Goal: Task Accomplishment & Management: Use online tool/utility

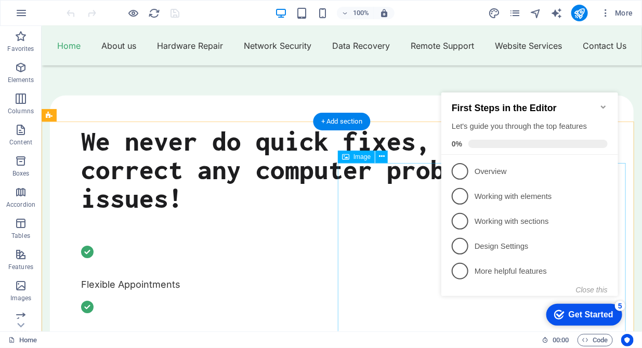
scroll to position [383, 0]
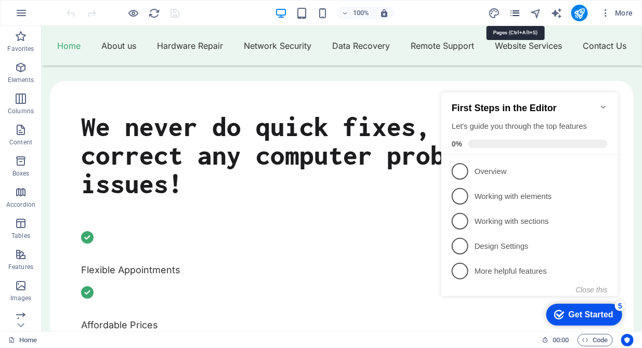
click at [520, 14] on icon "pages" at bounding box center [515, 13] width 12 height 12
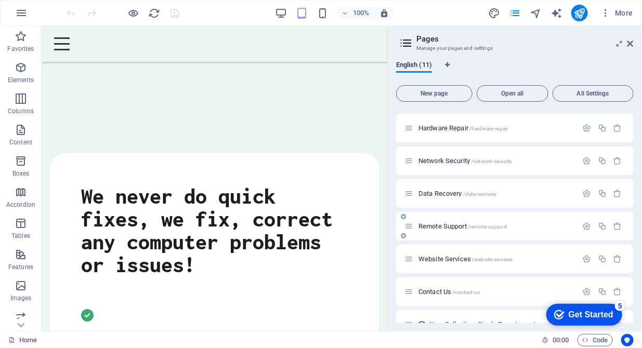
scroll to position [63, 0]
click at [443, 258] on span "Website Services /website-services" at bounding box center [465, 258] width 95 height 8
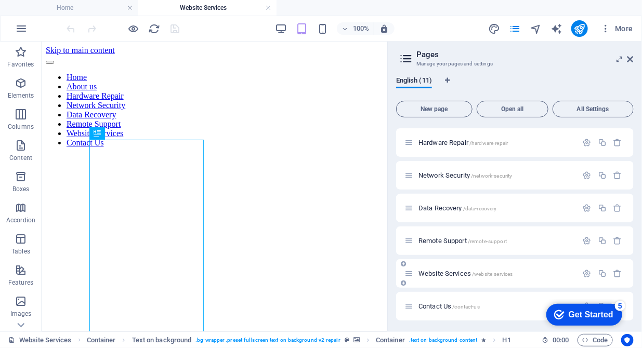
scroll to position [0, 0]
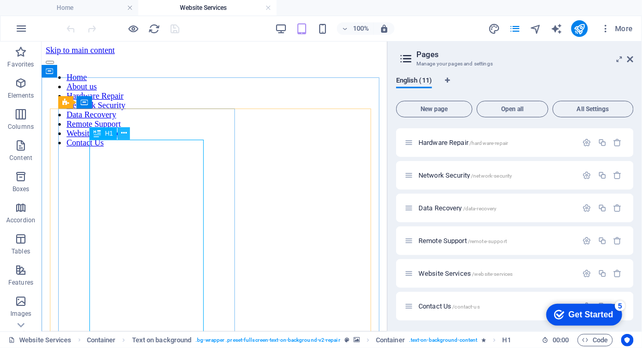
click at [122, 130] on icon at bounding box center [124, 133] width 6 height 11
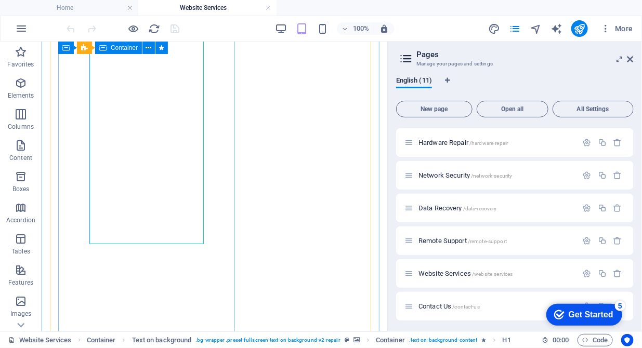
scroll to position [187, 0]
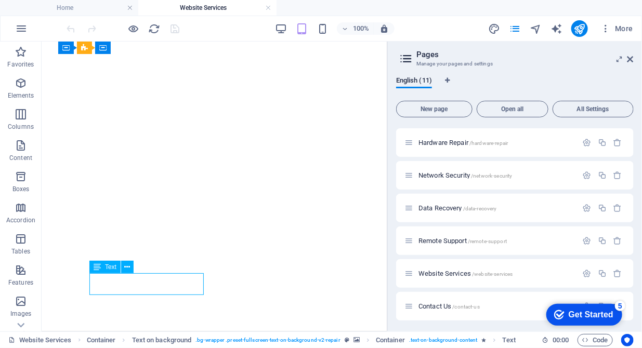
click at [125, 263] on icon at bounding box center [128, 267] width 6 height 11
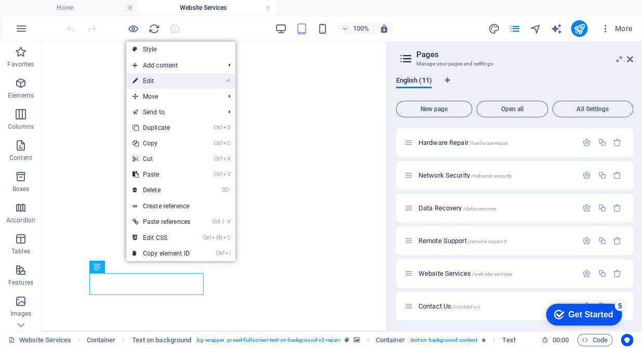
click at [153, 86] on link "⏎ Edit" at bounding box center [161, 81] width 70 height 16
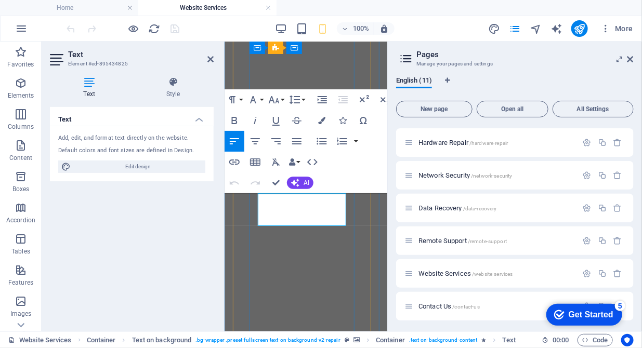
drag, startPoint x: 336, startPoint y: 198, endPoint x: 484, endPoint y: 234, distance: 152.0
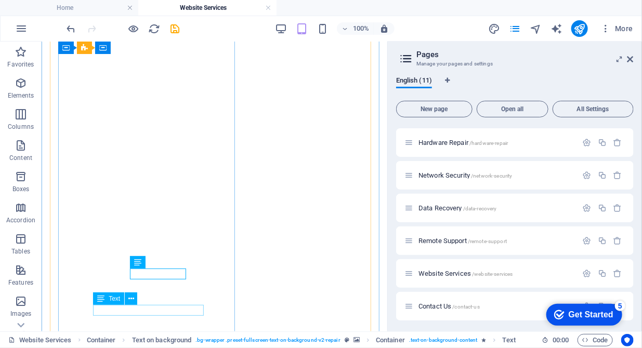
scroll to position [229, 0]
click at [169, 256] on icon at bounding box center [168, 256] width 6 height 11
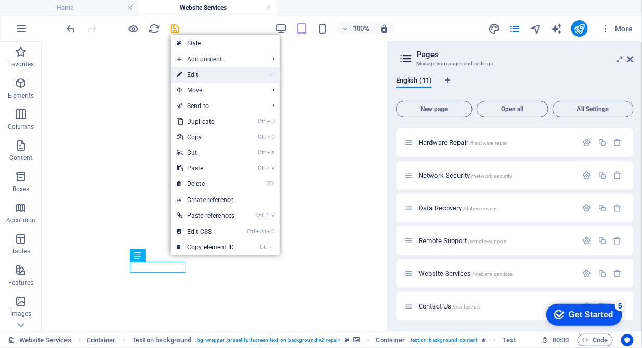
click at [205, 75] on link "⏎ Edit" at bounding box center [206, 75] width 70 height 16
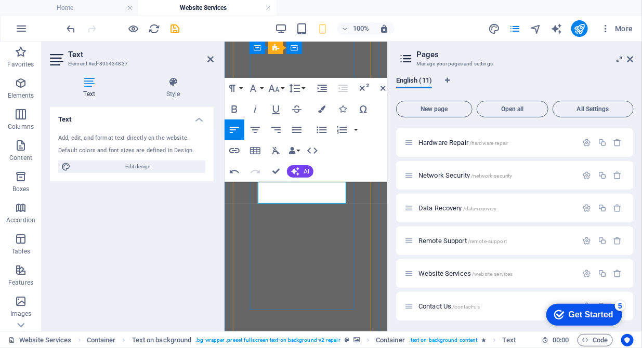
drag, startPoint x: 289, startPoint y: 205, endPoint x: 287, endPoint y: 199, distance: 6.9
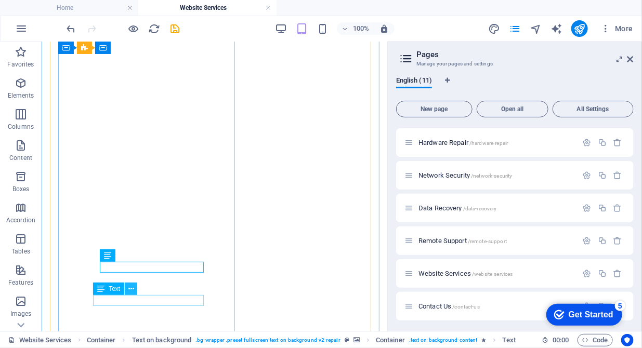
click at [134, 287] on button at bounding box center [131, 289] width 12 height 12
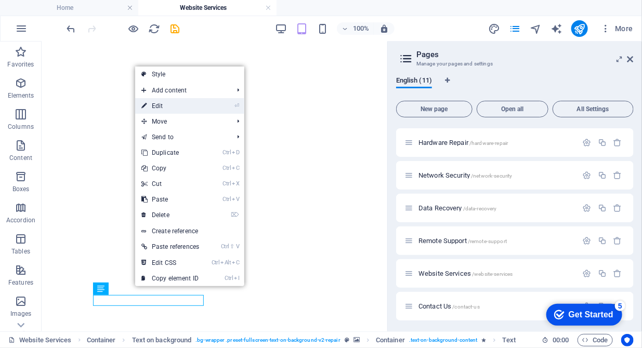
click at [180, 106] on link "⏎ Edit" at bounding box center [170, 106] width 70 height 16
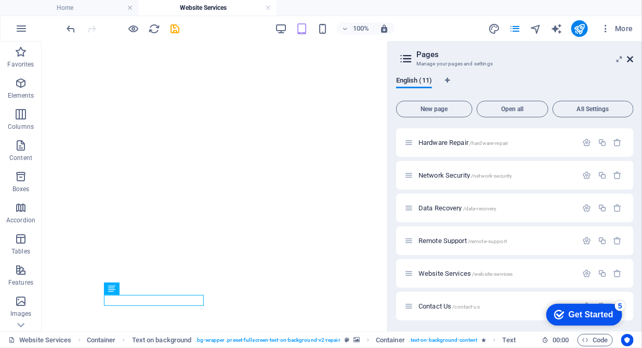
click at [627, 57] on icon at bounding box center [630, 59] width 6 height 8
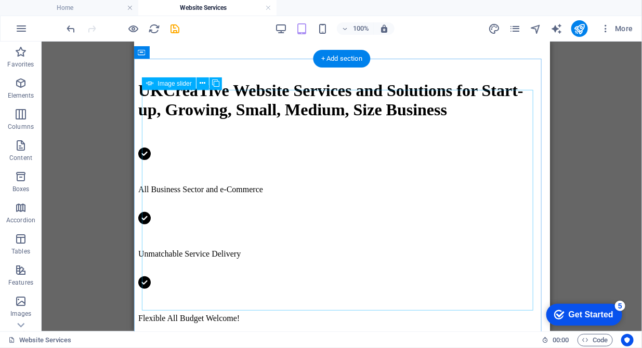
scroll to position [733, 0]
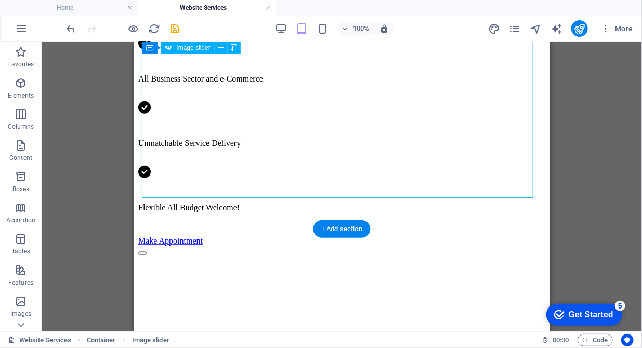
scroll to position [843, 0]
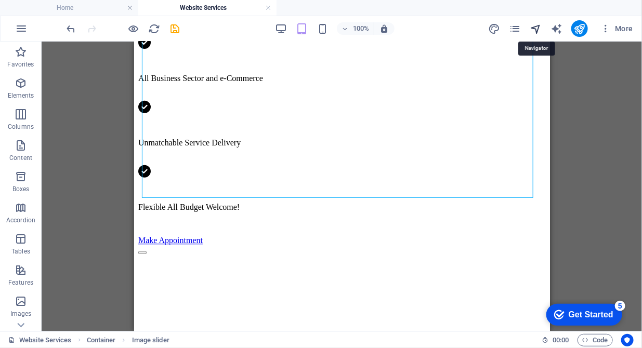
click at [537, 28] on icon "navigator" at bounding box center [536, 29] width 12 height 12
select select "16784500-en"
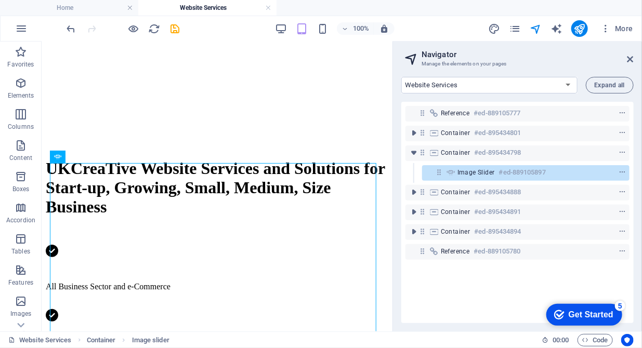
scroll to position [696, 0]
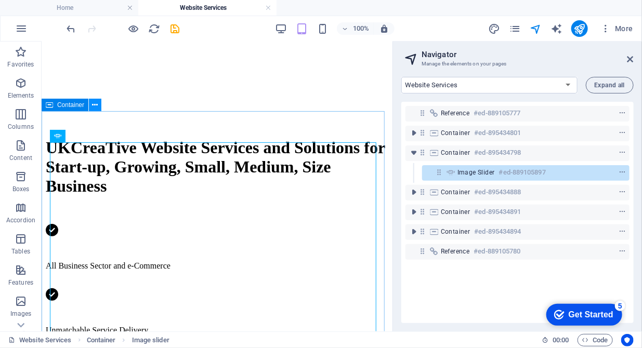
click at [91, 103] on button at bounding box center [95, 105] width 12 height 12
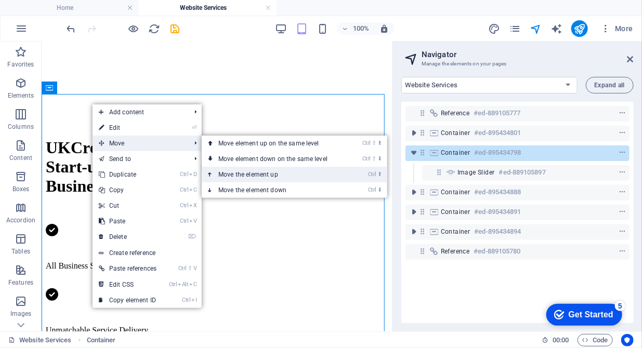
click at [236, 172] on link "Ctrl ⬆ Move the element up" at bounding box center [275, 175] width 147 height 16
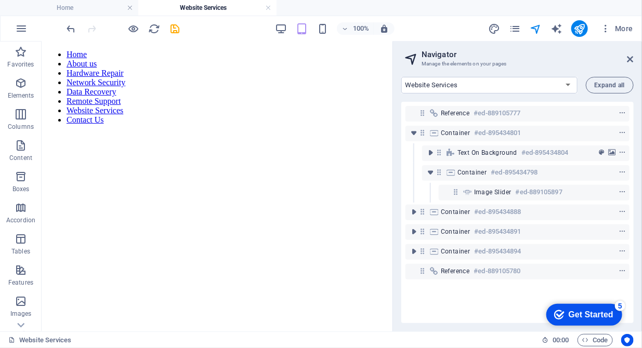
scroll to position [0, 0]
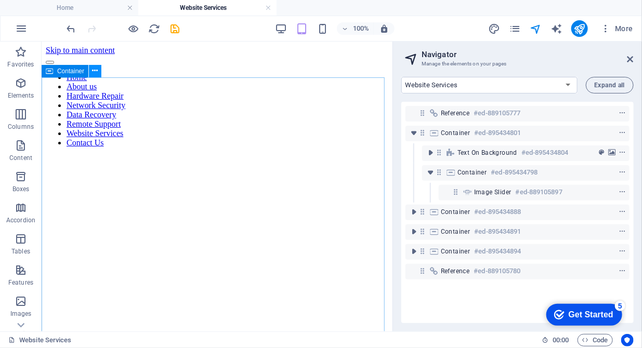
click at [95, 74] on icon at bounding box center [96, 70] width 6 height 11
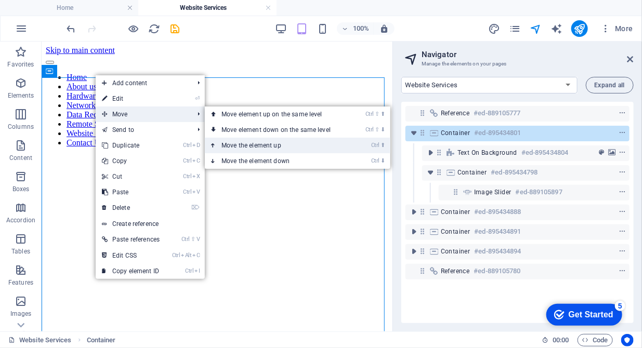
click at [259, 143] on link "Ctrl ⬆ Move the element up" at bounding box center [278, 146] width 147 height 16
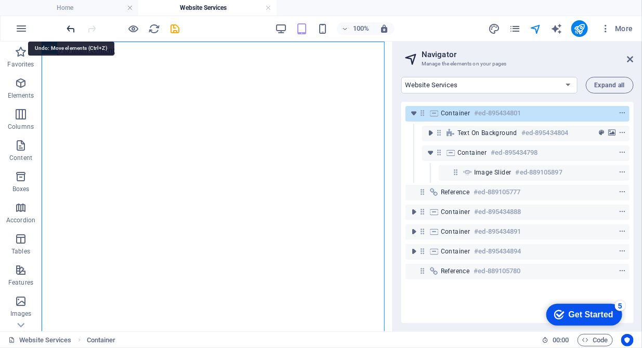
click at [72, 31] on icon "undo" at bounding box center [71, 29] width 12 height 12
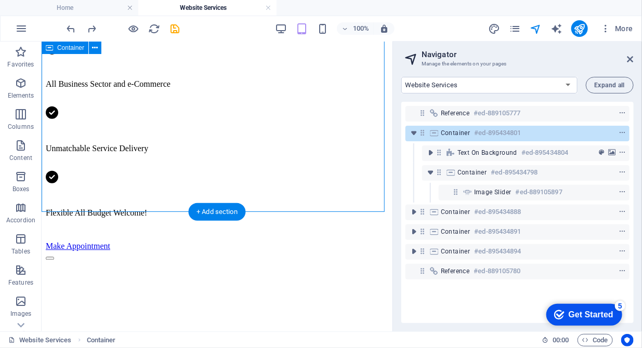
scroll to position [861, 0]
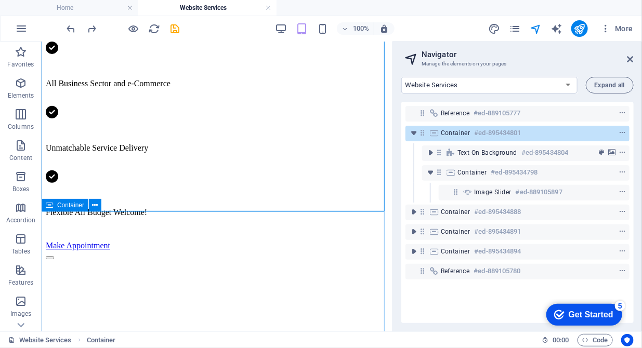
click at [67, 208] on span "Container" at bounding box center [70, 205] width 27 height 6
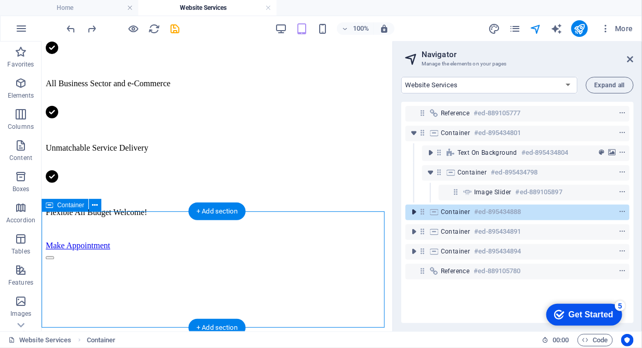
click at [412, 215] on icon "toggle-expand" at bounding box center [414, 212] width 10 height 10
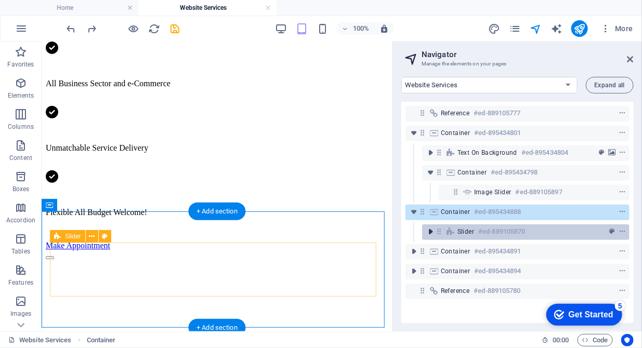
click at [430, 235] on icon "toggle-expand" at bounding box center [430, 232] width 10 height 10
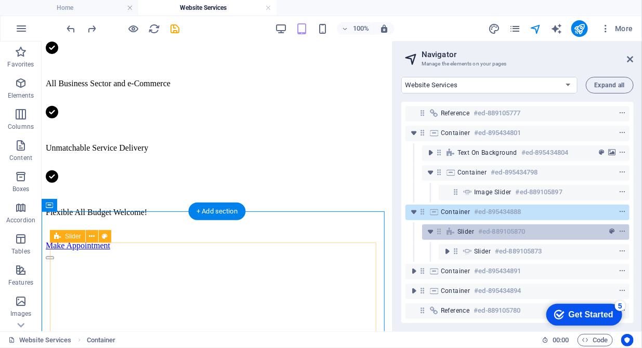
click at [451, 231] on icon at bounding box center [450, 232] width 11 height 8
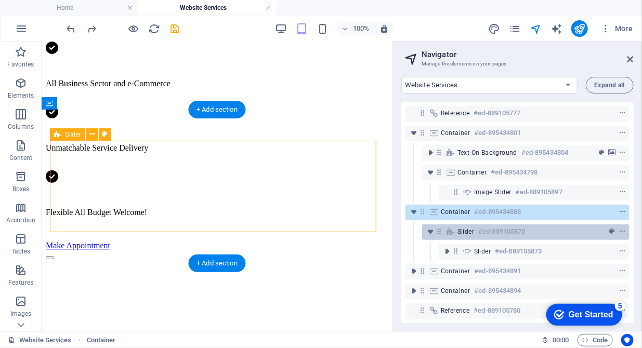
scroll to position [964, 0]
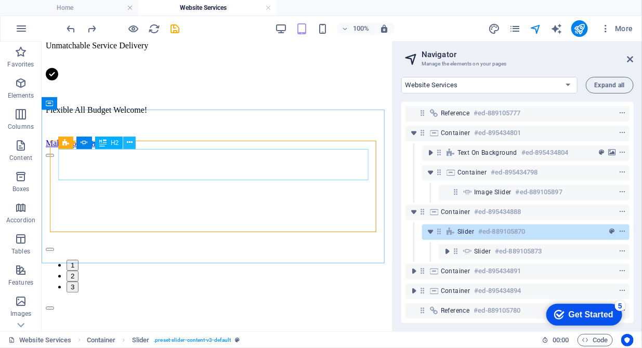
click at [128, 141] on icon at bounding box center [130, 142] width 6 height 11
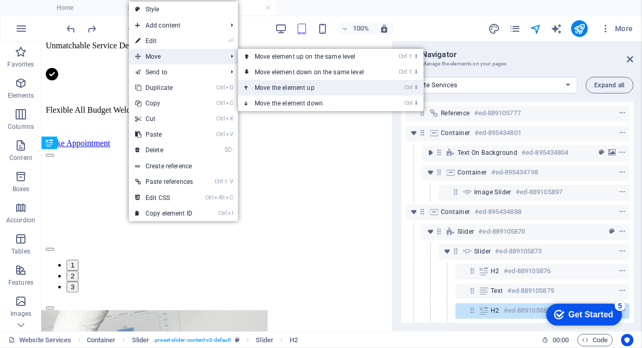
click at [265, 88] on link "Ctrl ⬆ Move the element up" at bounding box center [311, 88] width 147 height 16
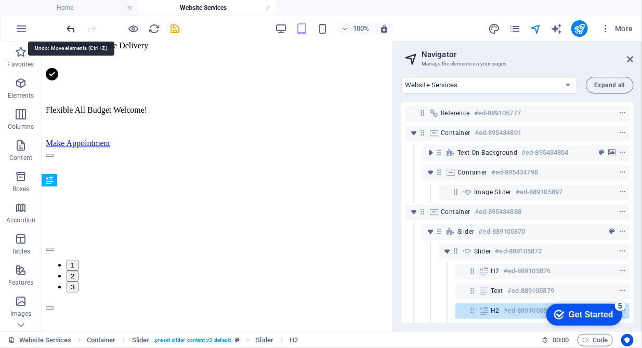
click at [69, 28] on icon "undo" at bounding box center [71, 29] width 12 height 12
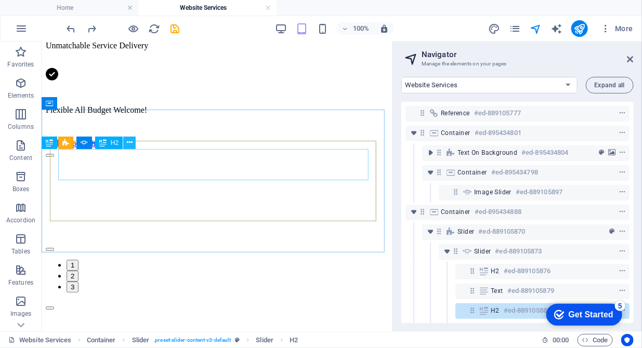
click at [130, 146] on icon at bounding box center [130, 142] width 6 height 11
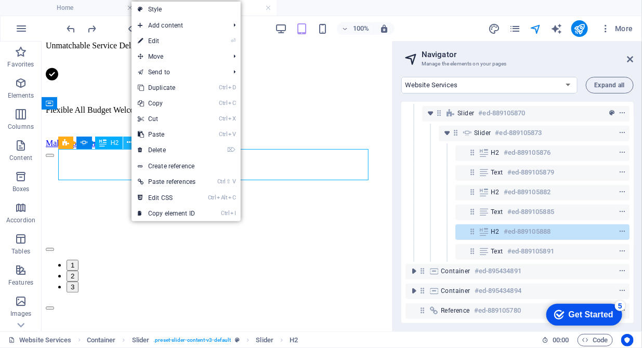
scroll to position [126, 0]
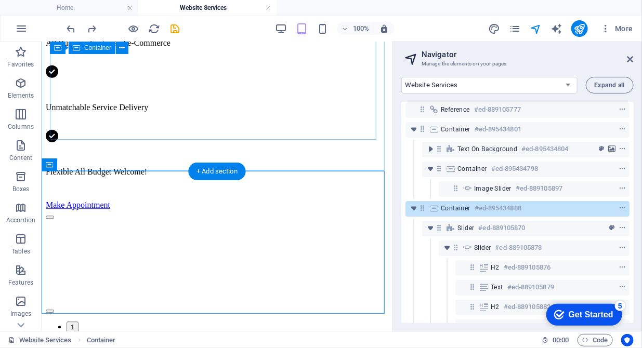
scroll to position [899, 0]
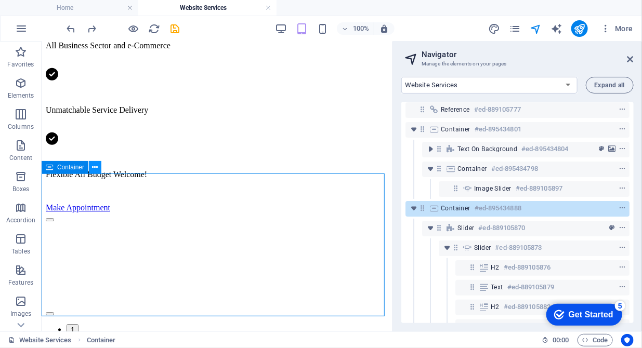
click at [93, 167] on icon at bounding box center [96, 167] width 6 height 11
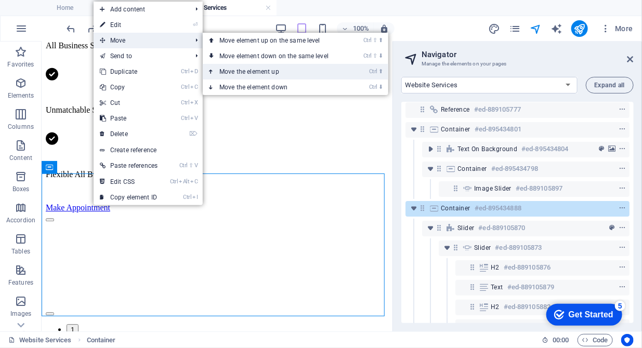
click at [237, 73] on link "Ctrl ⬆ Move the element up" at bounding box center [276, 72] width 147 height 16
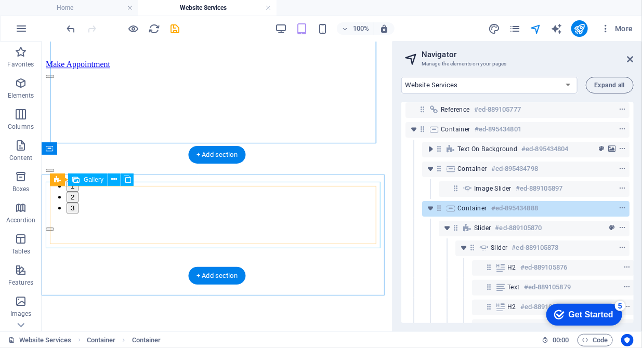
scroll to position [1055, 0]
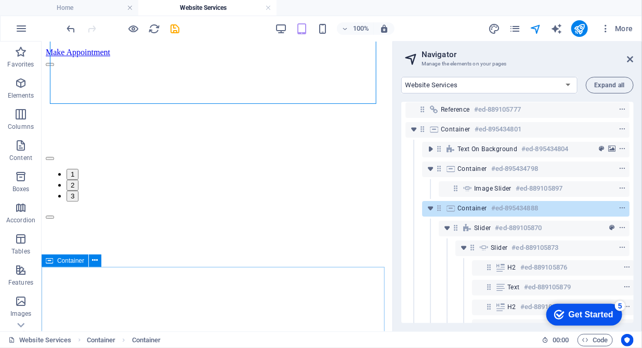
click at [75, 261] on span "Container" at bounding box center [70, 261] width 27 height 6
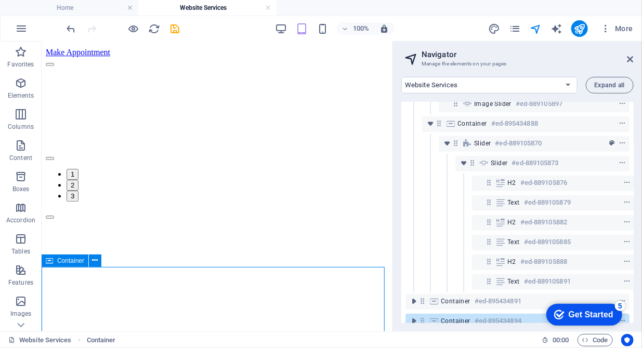
scroll to position [126, 0]
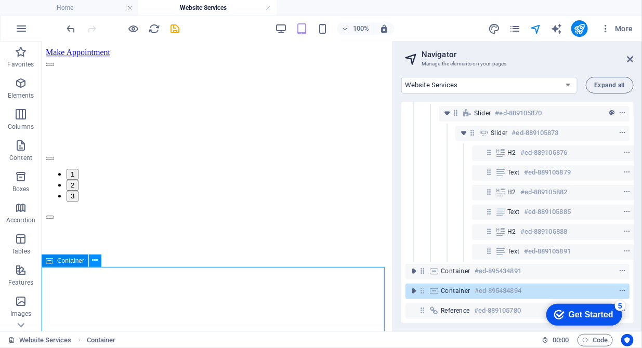
click at [95, 260] on icon at bounding box center [96, 260] width 6 height 11
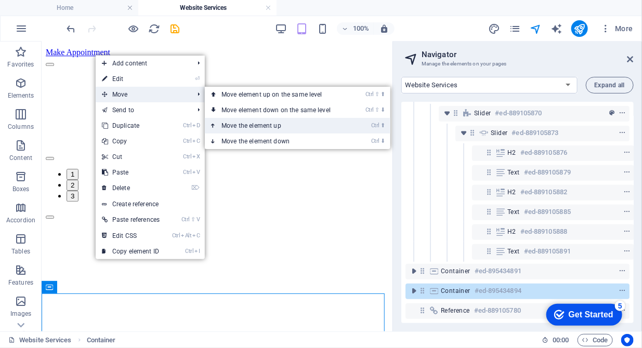
click at [251, 132] on link "Ctrl ⬆ Move the element up" at bounding box center [278, 126] width 147 height 16
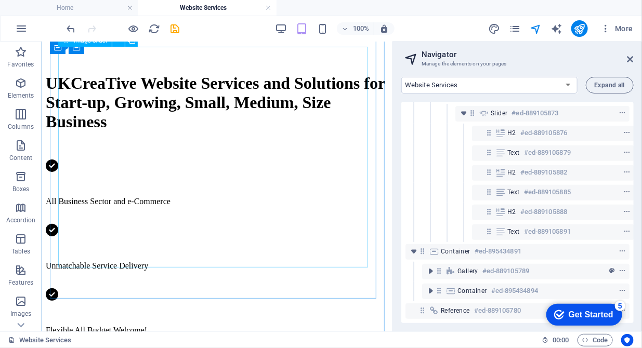
scroll to position [743, 0]
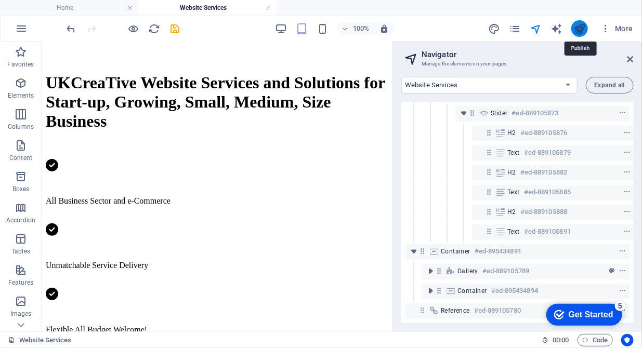
click at [578, 30] on icon "publish" at bounding box center [579, 29] width 12 height 12
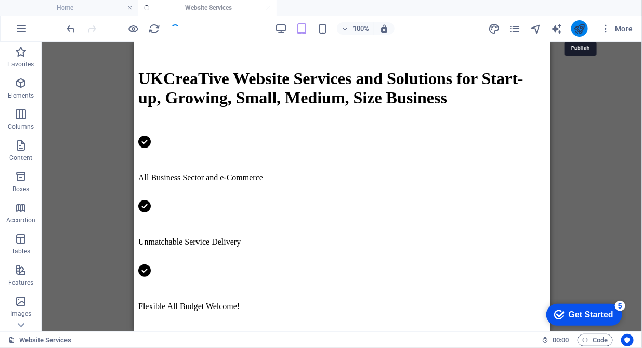
scroll to position [725, 0]
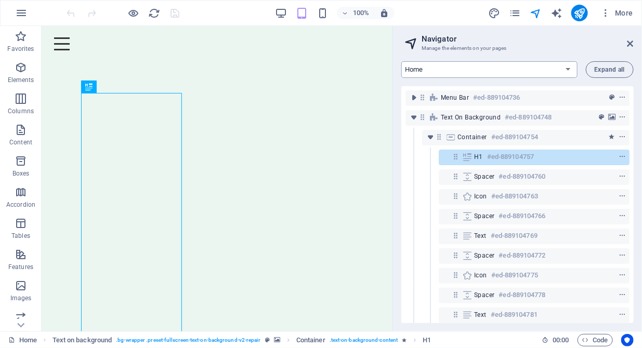
click at [532, 65] on select "Home About us Hardware Repair Network Security Data Recovery Remote Support Web…" at bounding box center [489, 69] width 176 height 17
select select "16784500-en"
click at [401, 61] on select "Home About us Hardware Repair Network Security Data Recovery Remote Support Web…" at bounding box center [489, 69] width 176 height 17
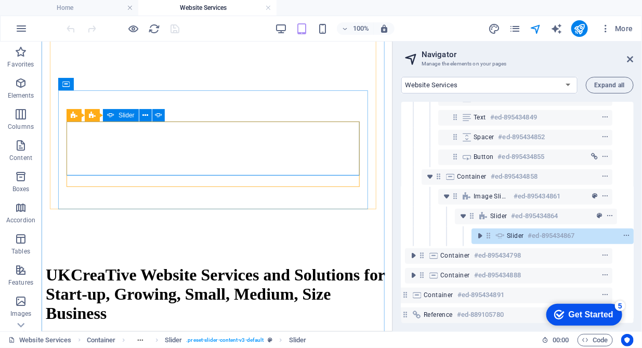
scroll to position [324, 19]
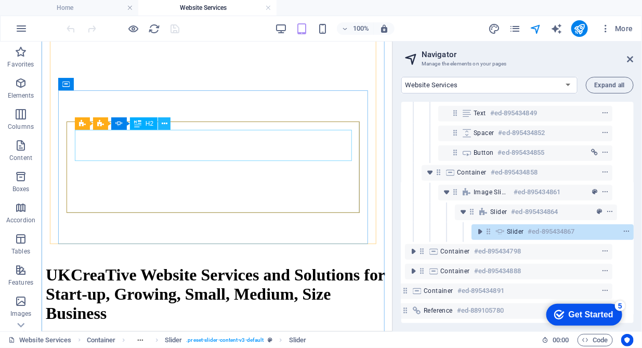
click at [163, 123] on icon at bounding box center [165, 124] width 6 height 11
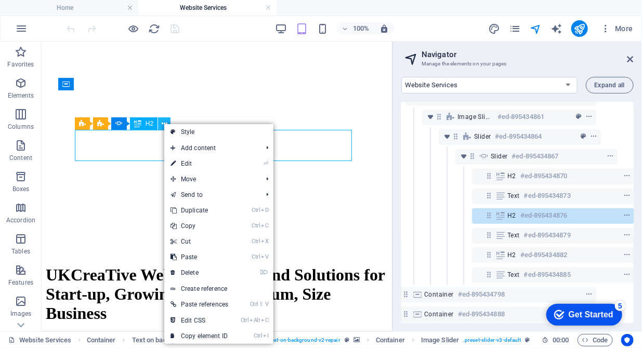
scroll to position [399, 35]
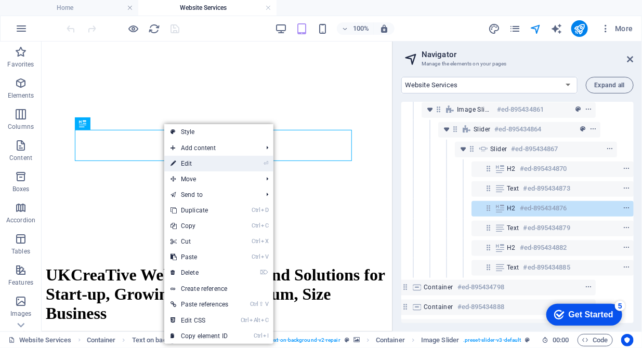
click at [182, 158] on link "⏎ Edit" at bounding box center [199, 164] width 70 height 16
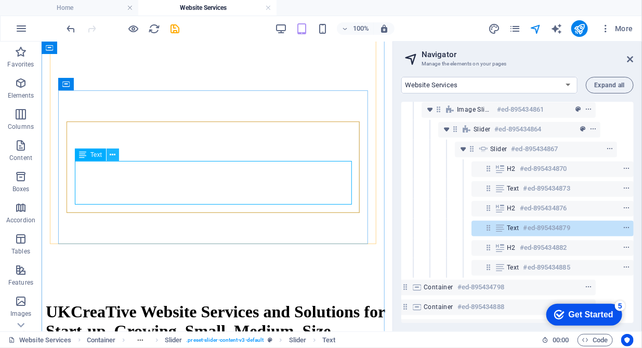
click at [116, 156] on button at bounding box center [113, 155] width 12 height 12
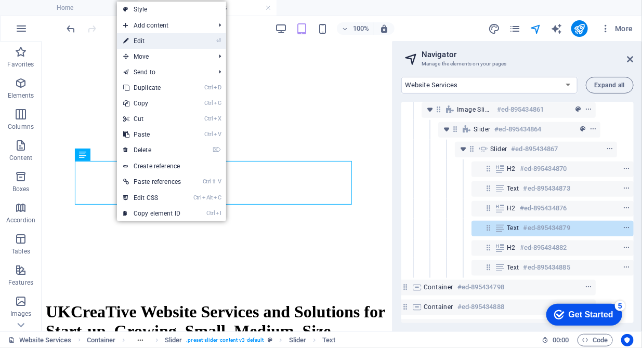
click at [211, 46] on li "⏎ Edit" at bounding box center [171, 41] width 109 height 16
click at [175, 40] on link "⏎ Edit" at bounding box center [152, 41] width 70 height 16
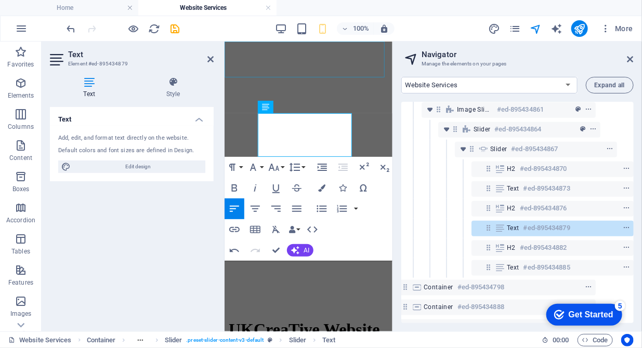
scroll to position [530, 1]
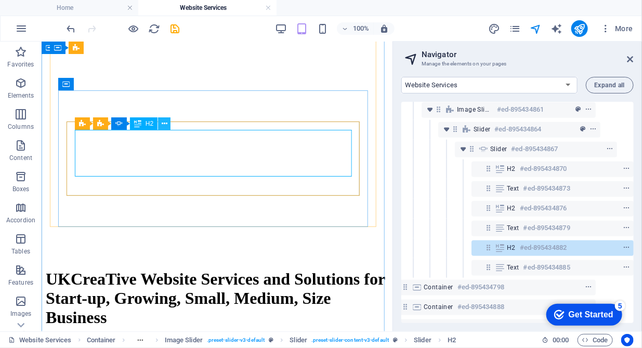
click at [165, 124] on icon at bounding box center [165, 124] width 6 height 11
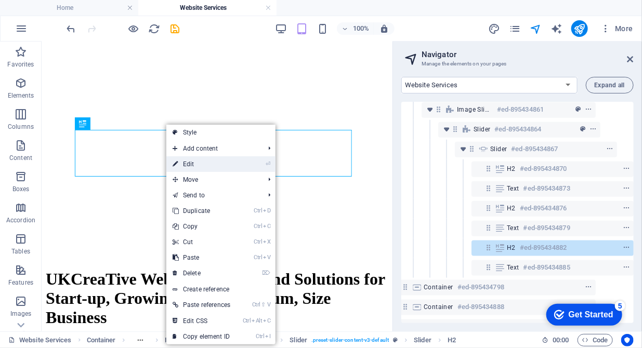
click at [217, 168] on link "⏎ Edit" at bounding box center [201, 164] width 70 height 16
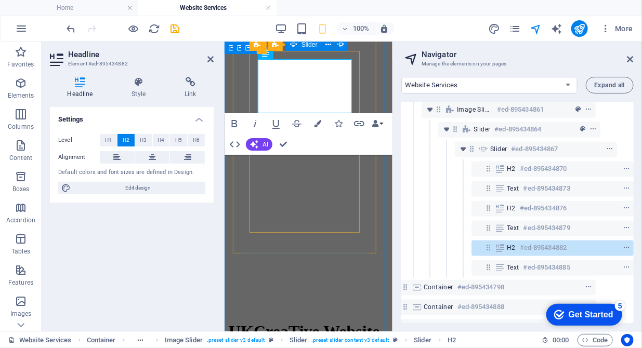
scroll to position [164, 3]
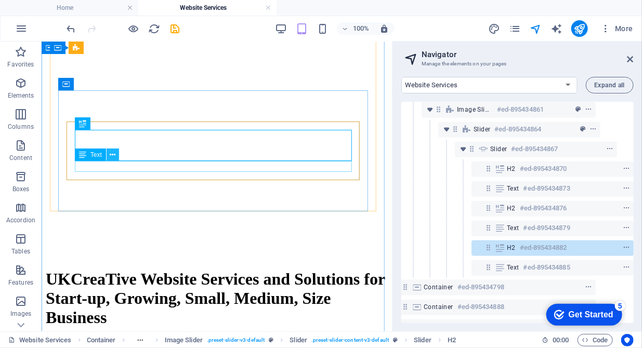
click at [113, 156] on icon at bounding box center [113, 155] width 6 height 11
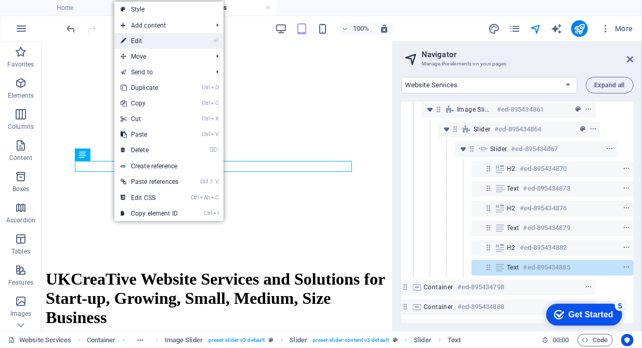
click at [158, 44] on link "⏎ Edit" at bounding box center [149, 41] width 70 height 16
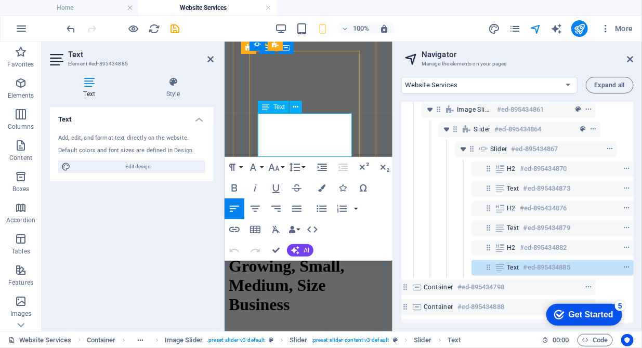
drag, startPoint x: 304, startPoint y: 148, endPoint x: 259, endPoint y: 121, distance: 52.2
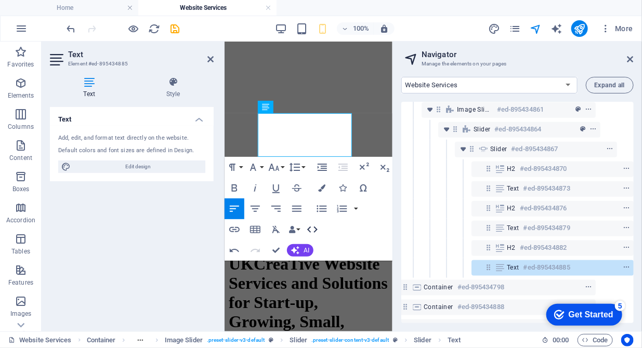
scroll to position [628, 3]
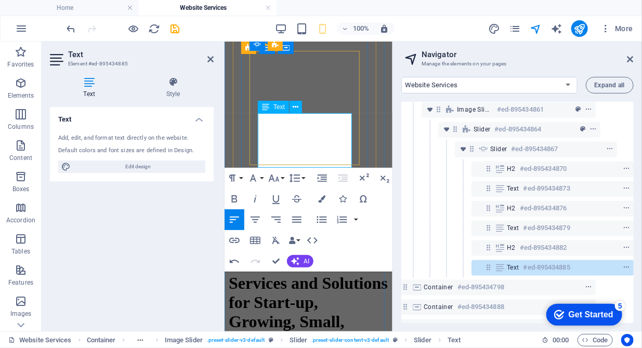
drag, startPoint x: 330, startPoint y: 117, endPoint x: 299, endPoint y: 116, distance: 30.2
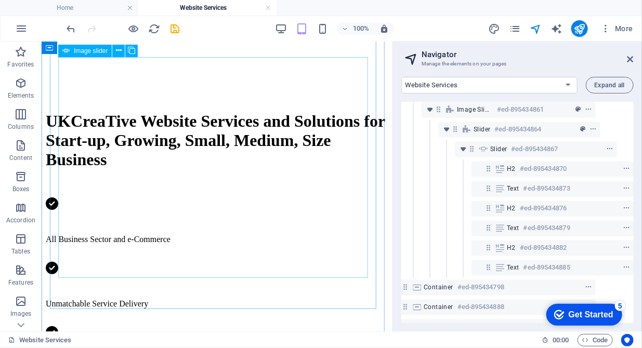
scroll to position [903, 0]
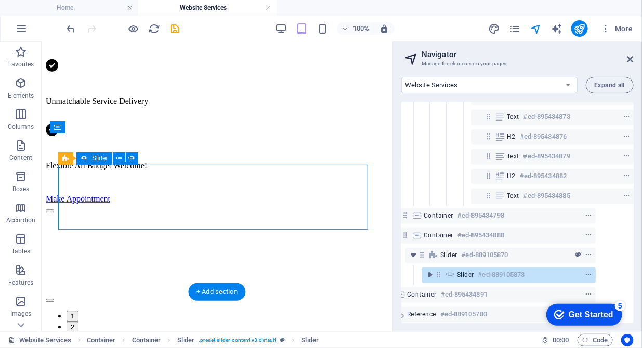
scroll to position [481, 35]
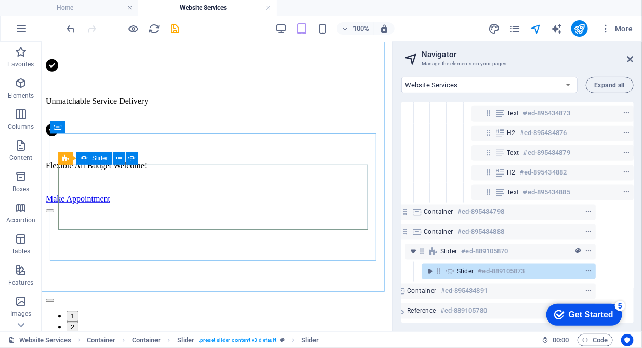
click at [95, 159] on span "Slider" at bounding box center [100, 158] width 16 height 6
click at [585, 268] on icon "context-menu" at bounding box center [588, 271] width 7 height 7
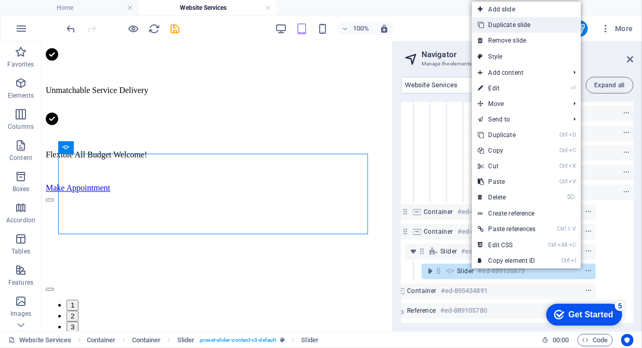
click at [506, 25] on link "Duplicate slide" at bounding box center [526, 25] width 109 height 16
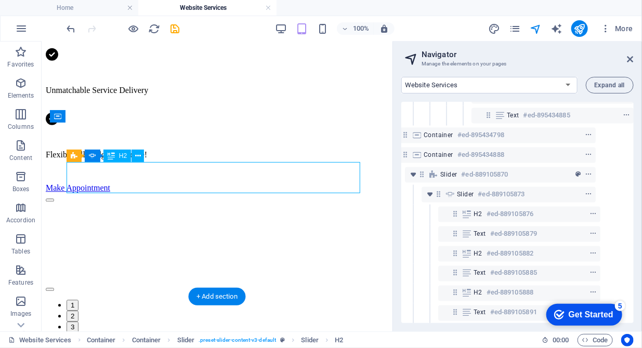
scroll to position [639, 35]
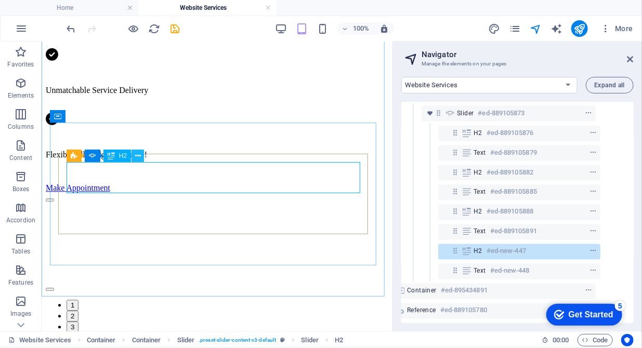
click at [138, 155] on icon at bounding box center [138, 156] width 6 height 11
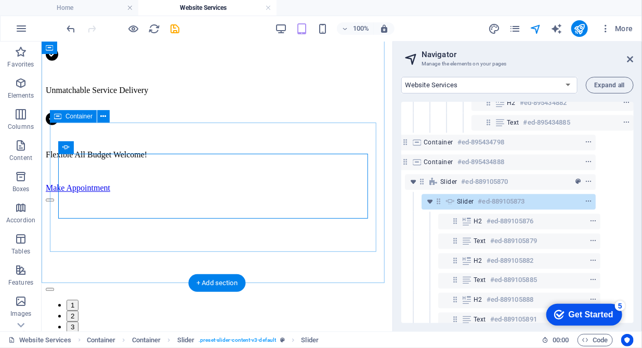
scroll to position [537, 35]
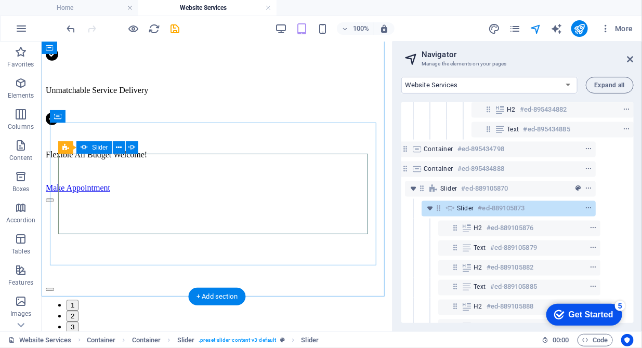
click at [467, 206] on span "Slider" at bounding box center [465, 208] width 17 height 8
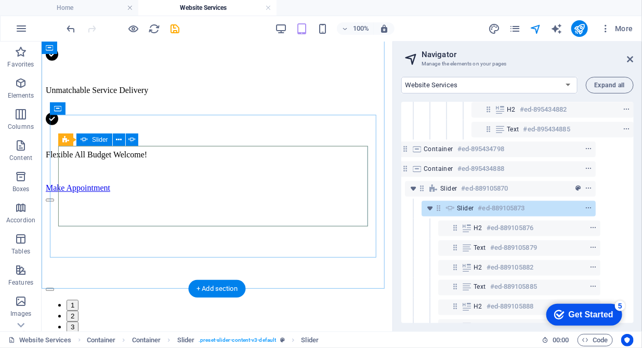
scroll to position [922, 0]
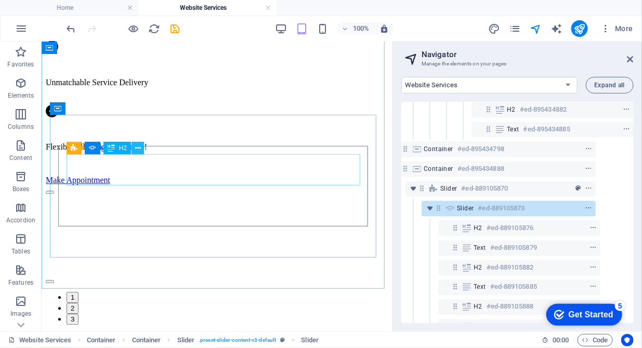
click at [138, 148] on icon at bounding box center [138, 148] width 6 height 11
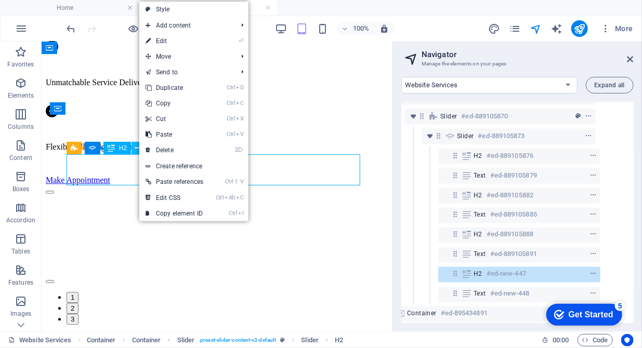
scroll to position [639, 35]
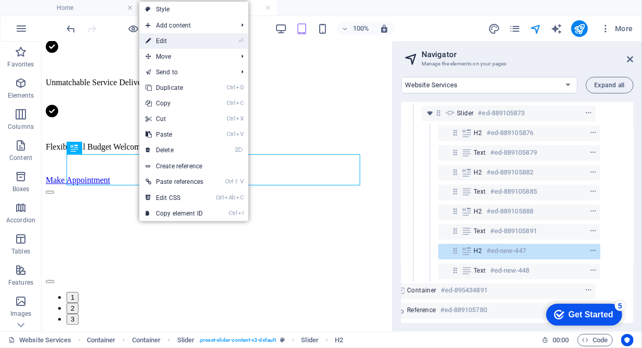
click at [173, 38] on link "⏎ Edit" at bounding box center [174, 41] width 70 height 16
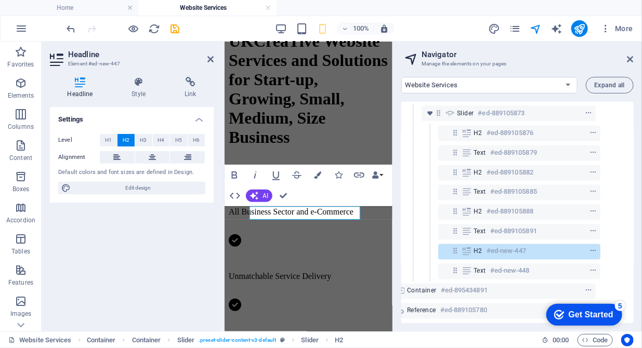
scroll to position [765, 0]
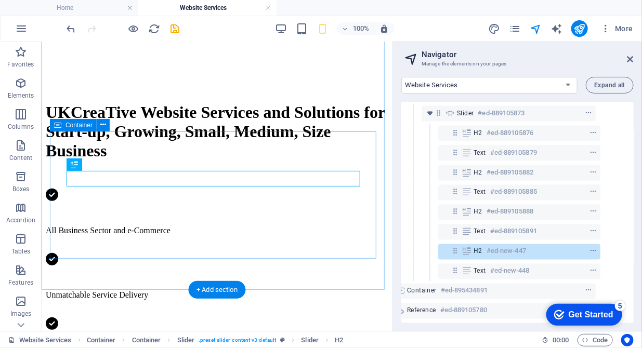
scroll to position [906, 0]
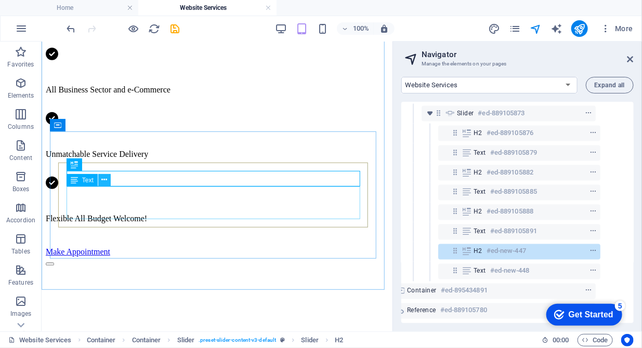
click at [108, 180] on button at bounding box center [104, 180] width 12 height 12
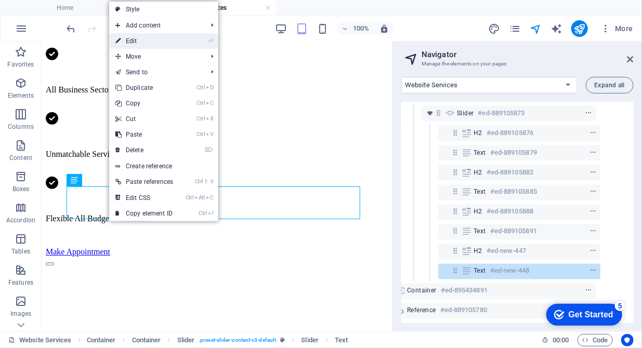
click at [154, 42] on link "⏎ Edit" at bounding box center [144, 41] width 70 height 16
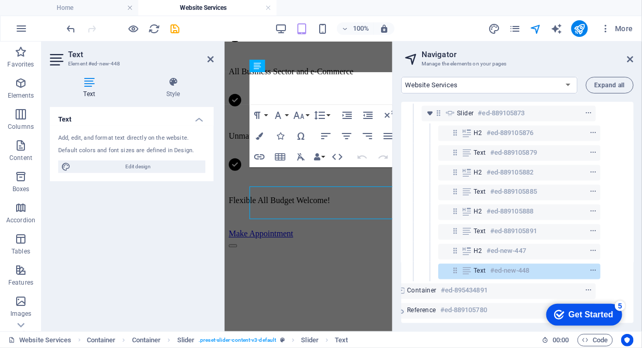
scroll to position [962, 0]
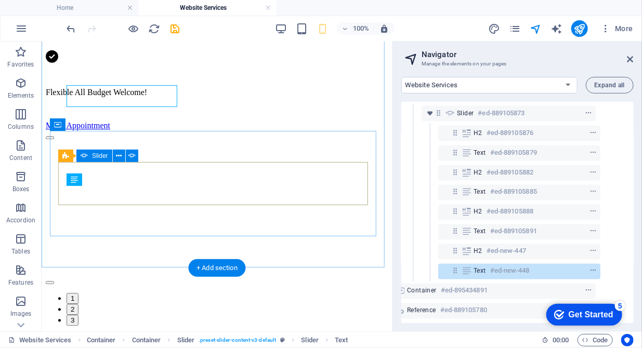
scroll to position [906, 0]
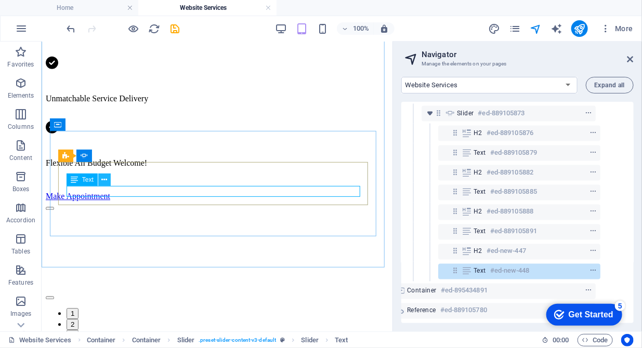
click at [107, 179] on icon at bounding box center [104, 180] width 6 height 11
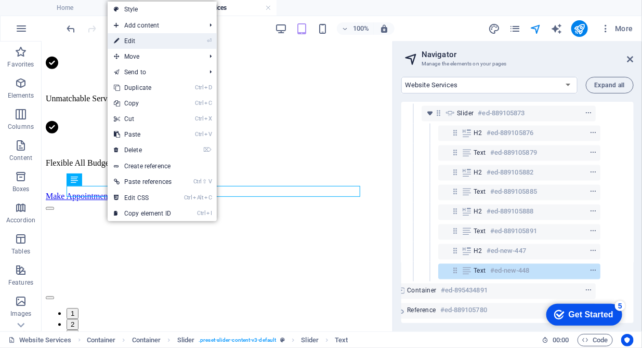
click at [151, 40] on link "⏎ Edit" at bounding box center [143, 41] width 70 height 16
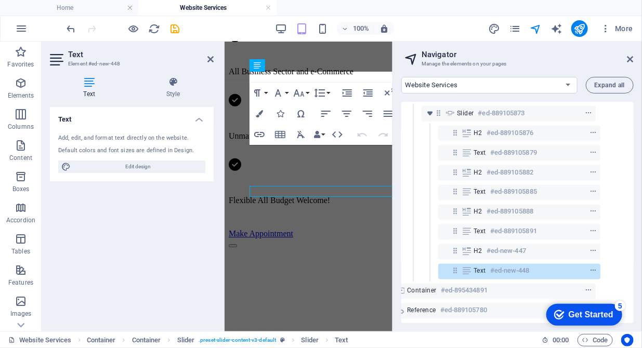
scroll to position [962, 0]
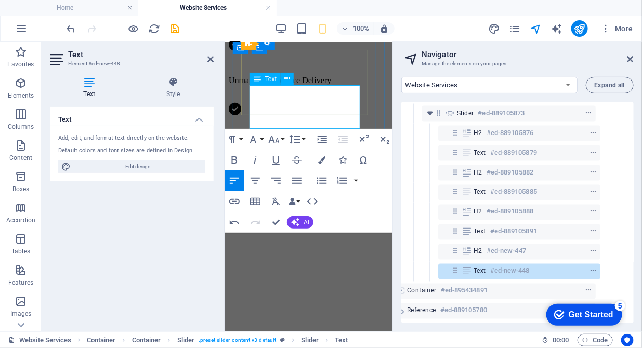
scroll to position [2, 0]
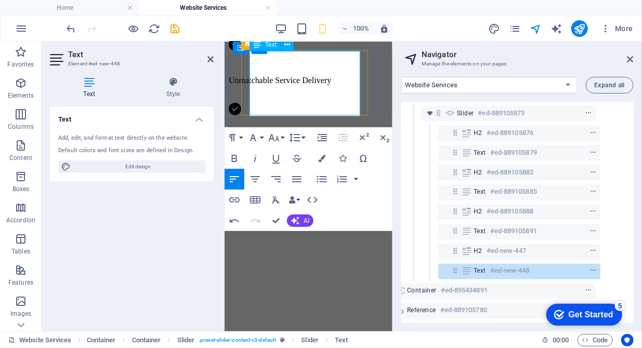
scroll to position [34, 0]
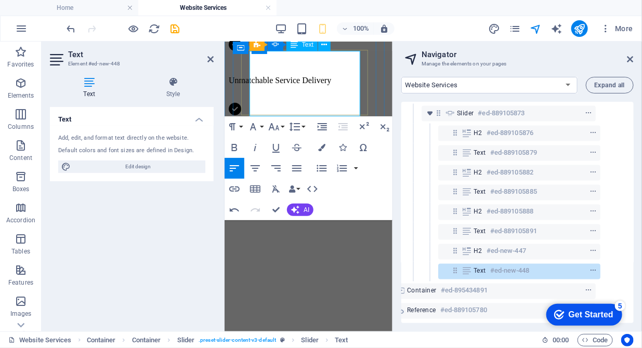
drag, startPoint x: 322, startPoint y: 111, endPoint x: 276, endPoint y: 114, distance: 45.9
copy p "More growth."
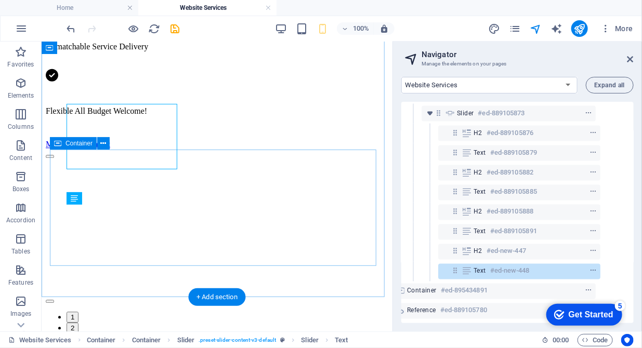
scroll to position [887, 0]
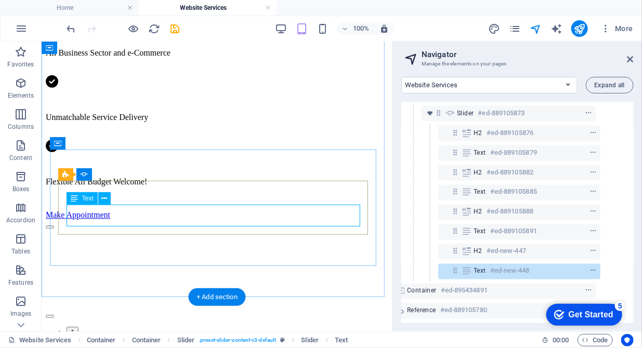
click at [103, 200] on icon at bounding box center [104, 198] width 6 height 11
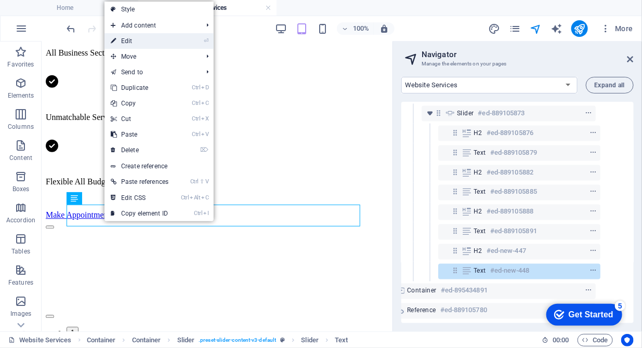
click at [143, 42] on link "⏎ Edit" at bounding box center [139, 41] width 70 height 16
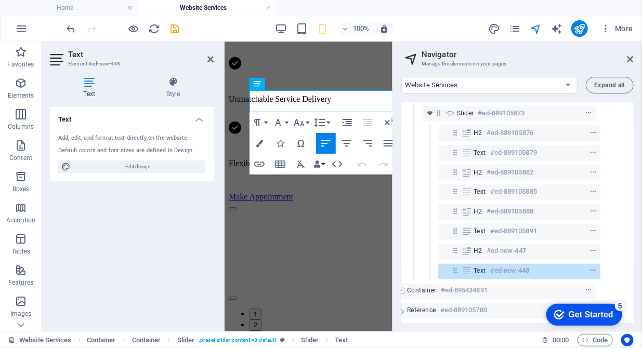
scroll to position [943, 0]
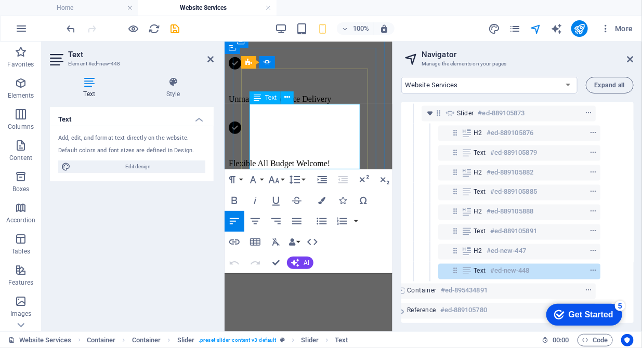
drag, startPoint x: 272, startPoint y: 153, endPoint x: 250, endPoint y: 154, distance: 21.9
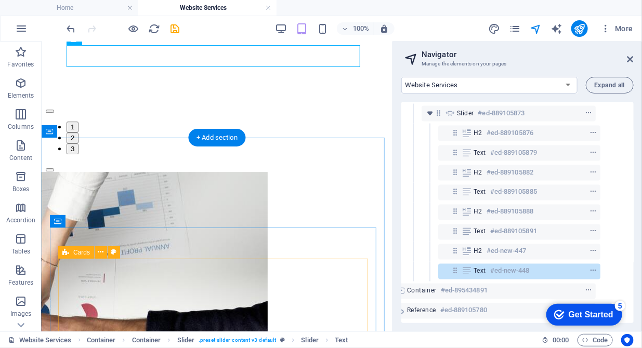
scroll to position [1100, 0]
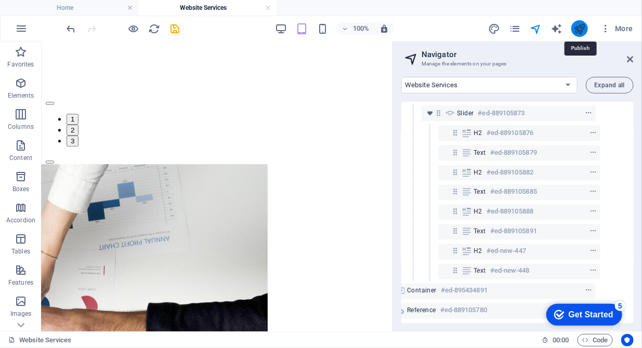
click at [578, 25] on icon "publish" at bounding box center [579, 29] width 12 height 12
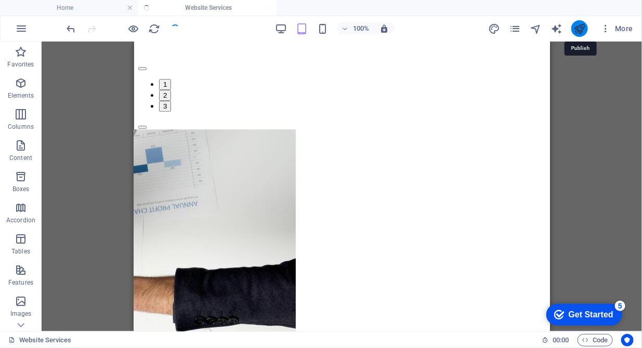
scroll to position [1082, 0]
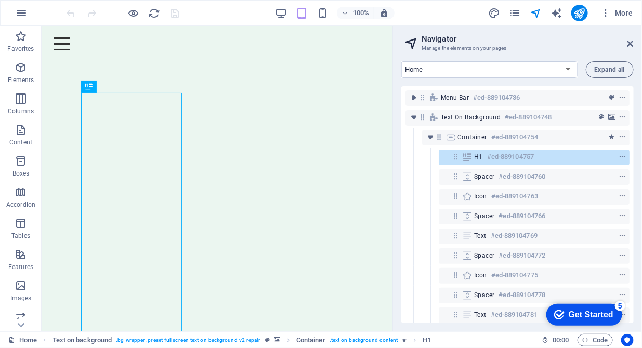
select select "16784500-en"
click at [401, 61] on select "Home About us Hardware Repair Network Security Data Recovery Remote Support Web…" at bounding box center [489, 69] width 176 height 17
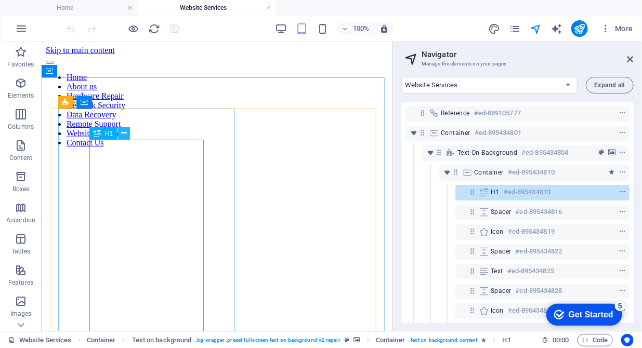
click at [126, 137] on icon at bounding box center [124, 133] width 6 height 11
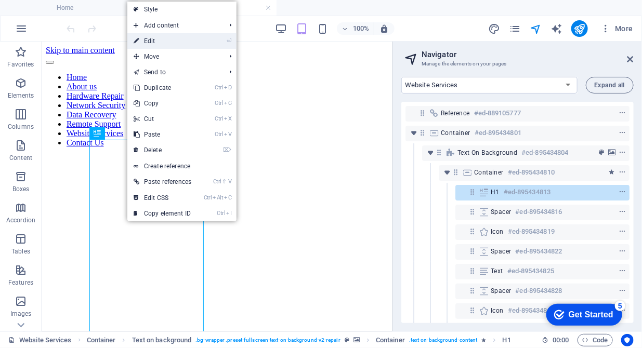
click at [163, 41] on link "⏎ Edit" at bounding box center [162, 41] width 70 height 16
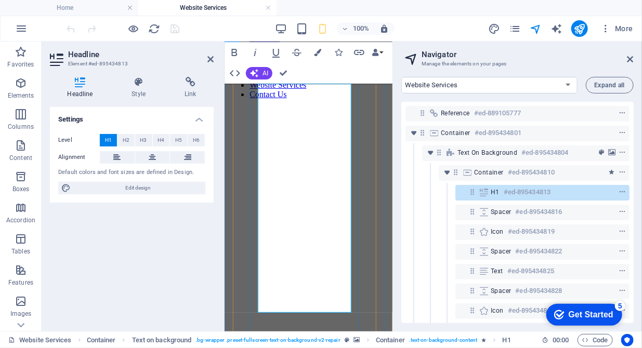
scroll to position [63, 0]
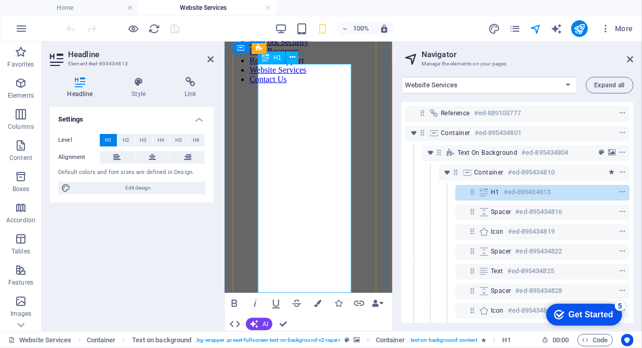
drag, startPoint x: 261, startPoint y: 227, endPoint x: 327, endPoint y: 272, distance: 80.2
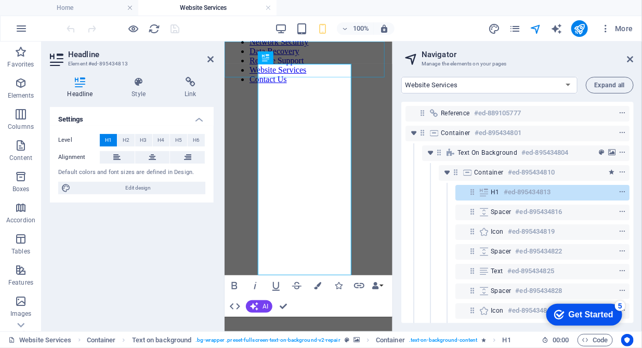
scroll to position [65, 3]
drag, startPoint x: 337, startPoint y: 248, endPoint x: 259, endPoint y: 246, distance: 78.5
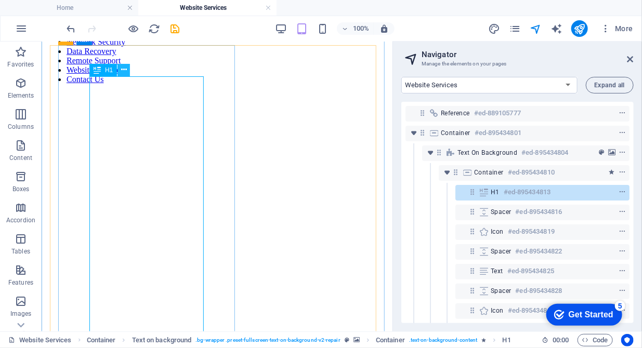
click at [123, 69] on icon at bounding box center [124, 69] width 6 height 11
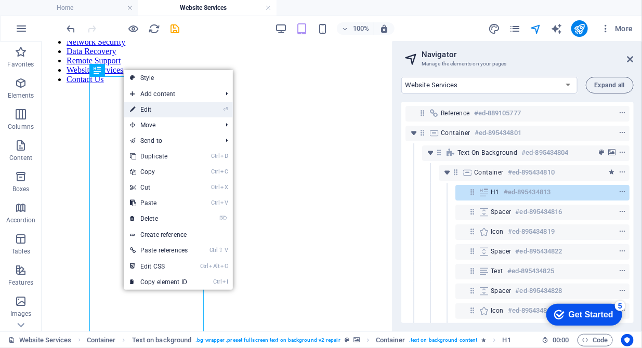
click at [142, 112] on link "⏎ Edit" at bounding box center [159, 110] width 70 height 16
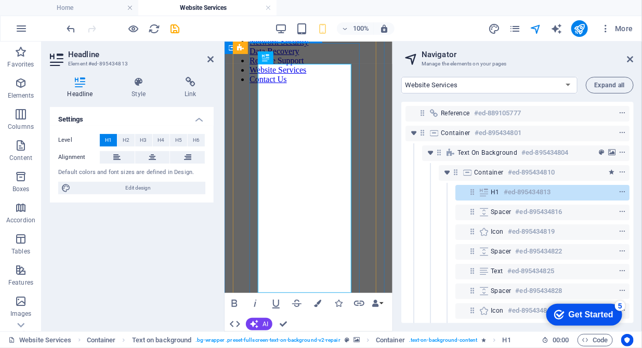
drag, startPoint x: 328, startPoint y: 267, endPoint x: 257, endPoint y: 173, distance: 118.0
drag, startPoint x: 315, startPoint y: 181, endPoint x: 258, endPoint y: 177, distance: 57.3
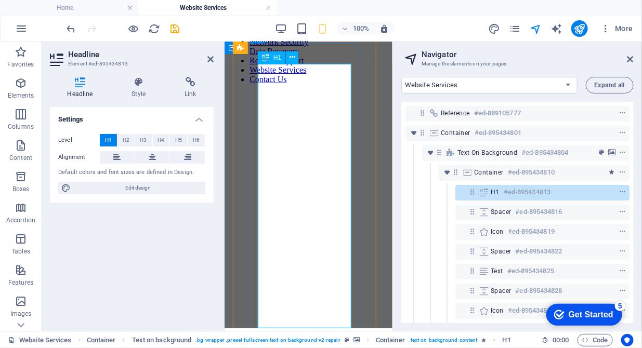
drag, startPoint x: 327, startPoint y: 303, endPoint x: 260, endPoint y: 303, distance: 67.1
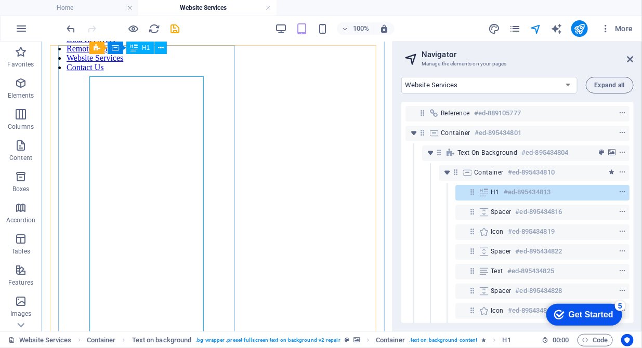
scroll to position [63, 0]
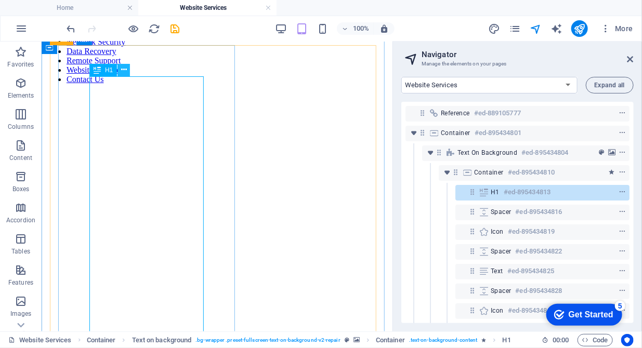
click at [126, 71] on icon at bounding box center [124, 69] width 6 height 11
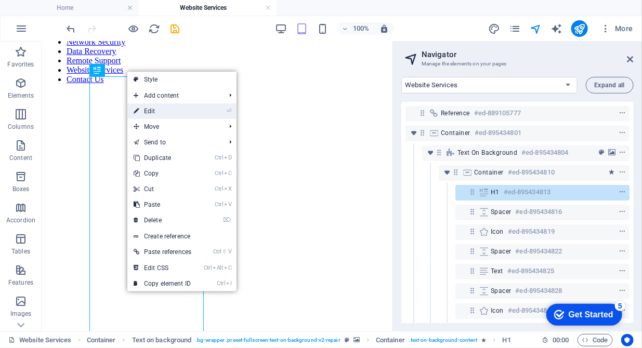
click at [163, 115] on link "⏎ Edit" at bounding box center [162, 111] width 70 height 16
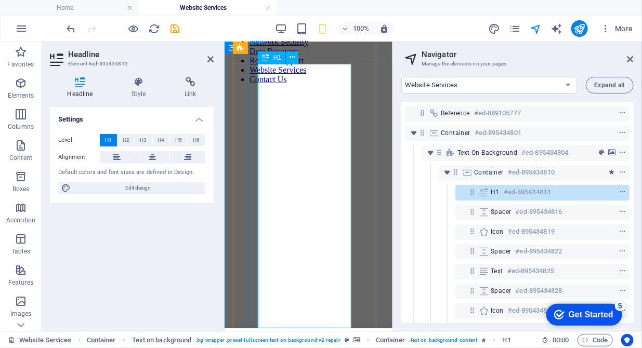
drag, startPoint x: 327, startPoint y: 306, endPoint x: 260, endPoint y: 186, distance: 137.5
copy h1 "We Care About Your Website. Your Online Growth is Our Success."
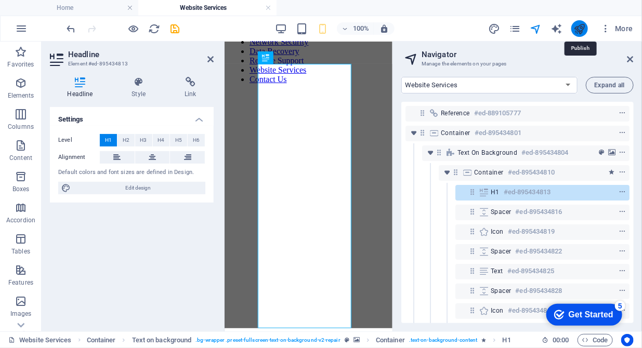
click at [575, 27] on icon "publish" at bounding box center [579, 29] width 12 height 12
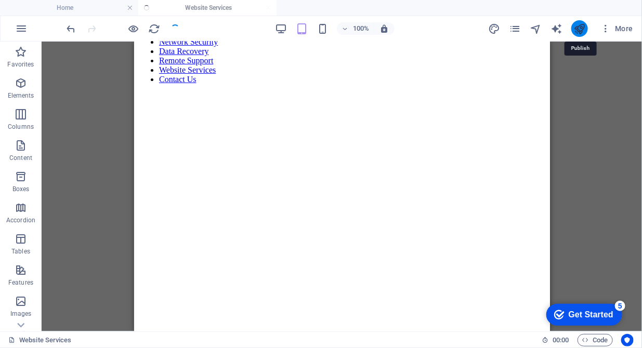
scroll to position [72, 0]
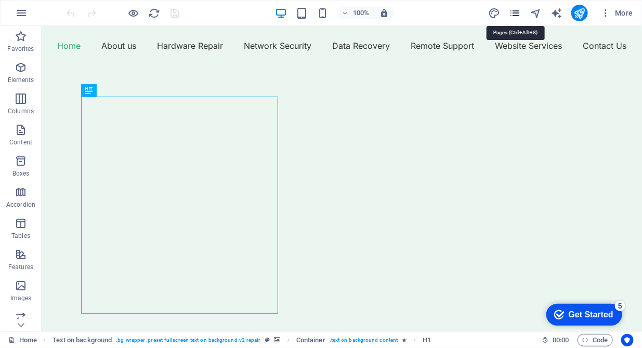
click at [515, 14] on icon "pages" at bounding box center [515, 13] width 12 height 12
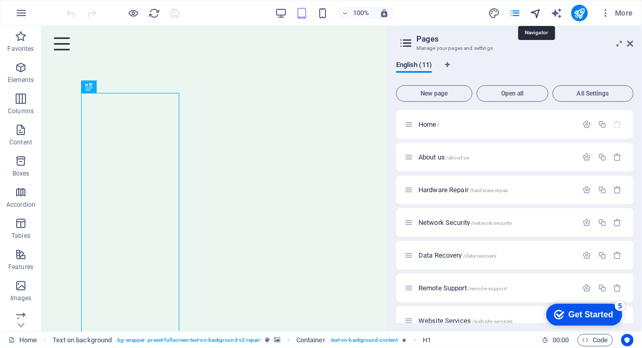
click at [541, 14] on icon "navigator" at bounding box center [536, 13] width 12 height 12
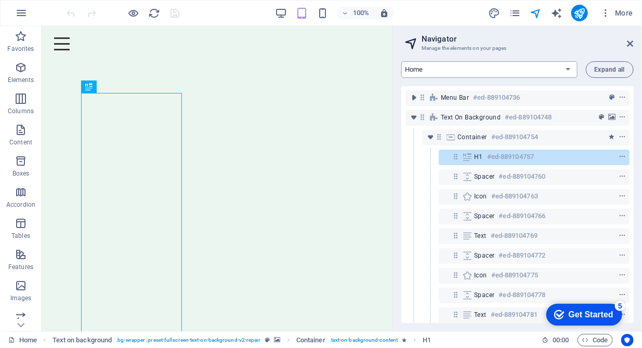
click at [520, 68] on select "Home About us Hardware Repair Network Security Data Recovery Remote Support Web…" at bounding box center [489, 69] width 176 height 17
select select "16784500-en"
click at [401, 61] on select "Home About us Hardware Repair Network Security Data Recovery Remote Support Web…" at bounding box center [489, 69] width 176 height 17
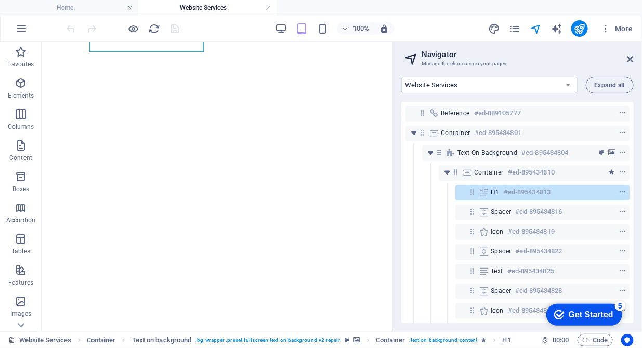
scroll to position [478, 0]
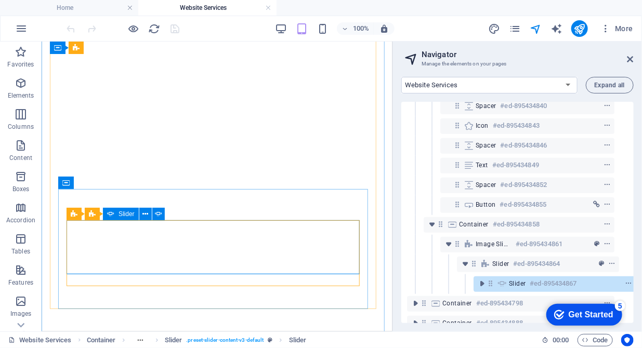
scroll to position [324, 19]
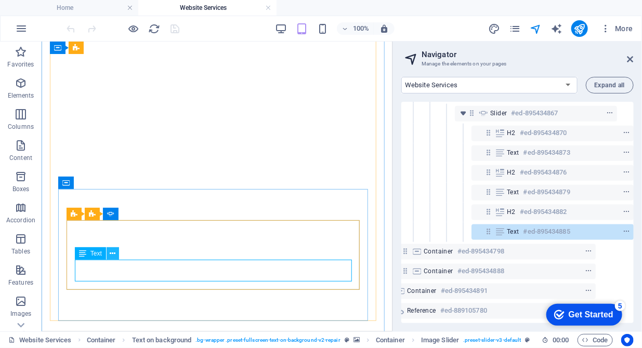
scroll to position [442, 35]
click at [114, 252] on icon at bounding box center [113, 253] width 6 height 11
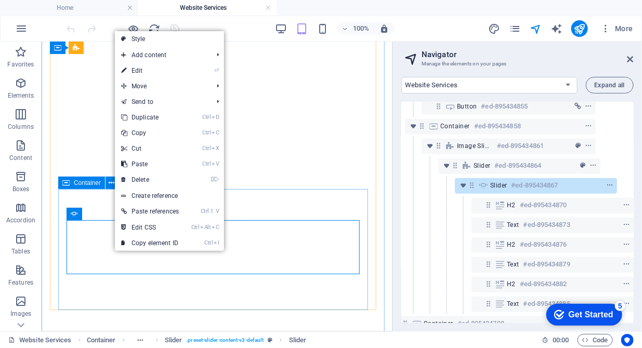
scroll to position [339, 35]
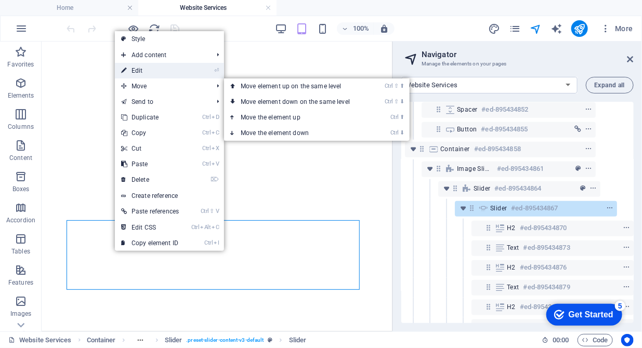
click at [156, 63] on link "⏎ Edit" at bounding box center [150, 71] width 70 height 16
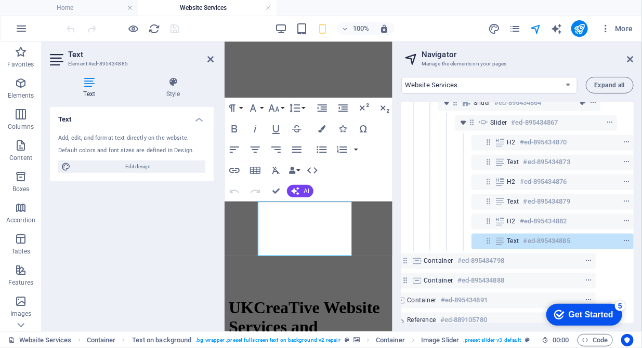
scroll to position [442, 35]
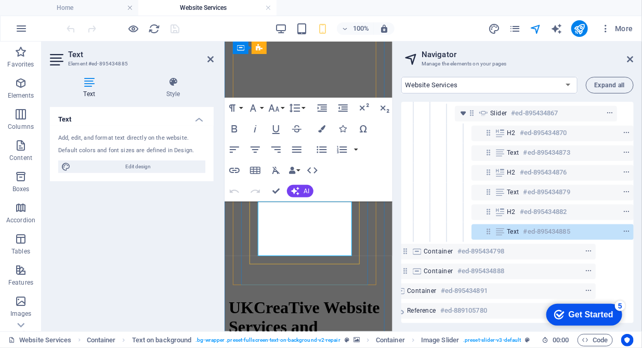
drag, startPoint x: 270, startPoint y: 204, endPoint x: 254, endPoint y: 206, distance: 16.2
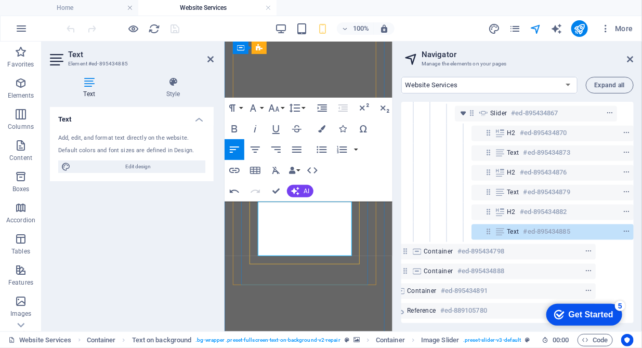
drag, startPoint x: 300, startPoint y: 205, endPoint x: 273, endPoint y: 206, distance: 27.1
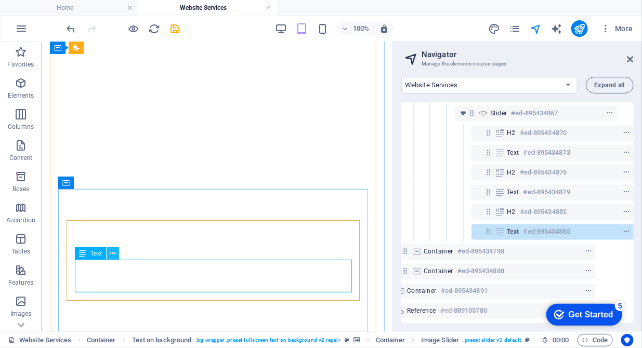
click at [113, 255] on icon at bounding box center [113, 253] width 6 height 11
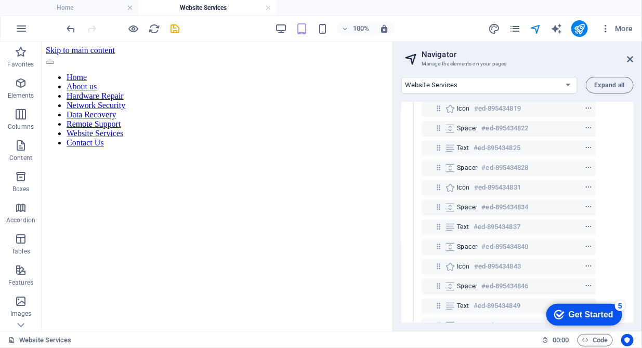
scroll to position [0, 35]
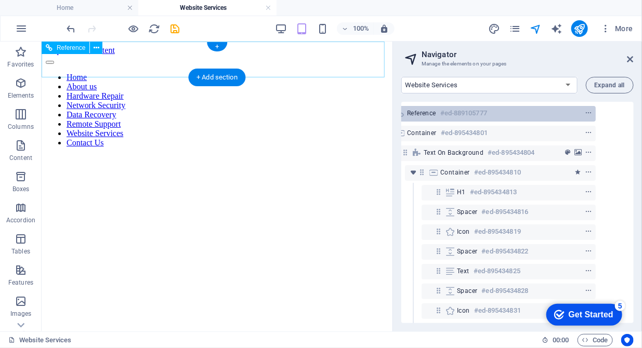
click at [423, 117] on span "Reference" at bounding box center [421, 113] width 29 height 8
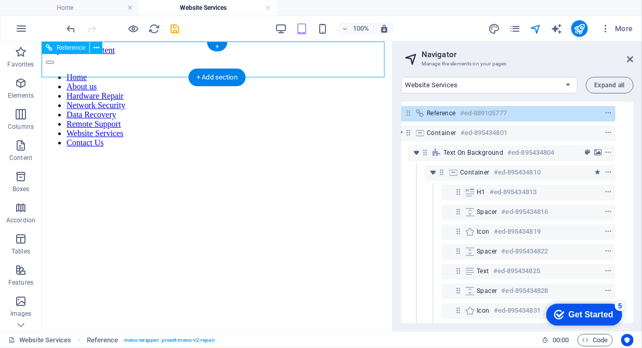
scroll to position [0, 4]
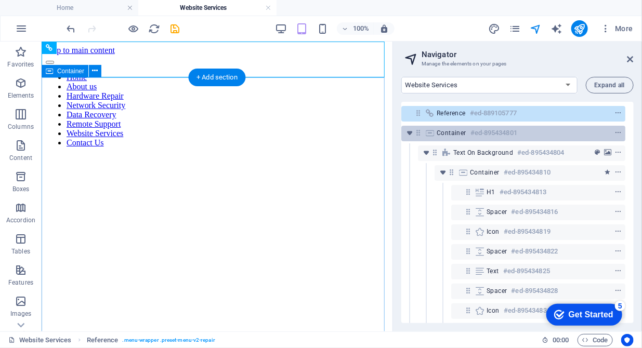
click at [430, 134] on icon at bounding box center [429, 133] width 11 height 8
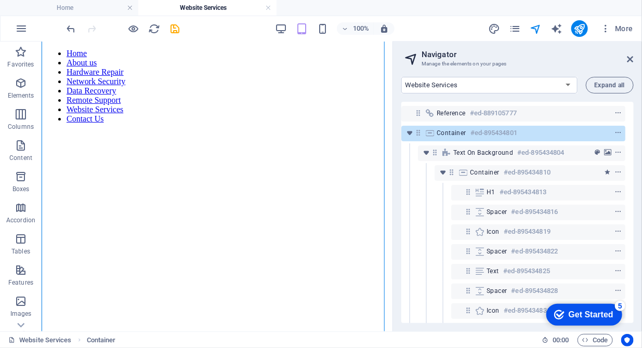
scroll to position [0, 0]
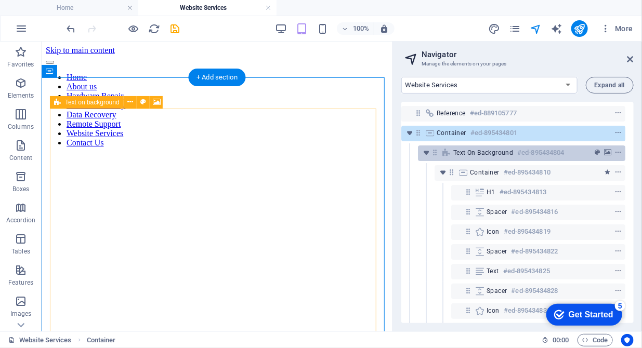
click at [503, 155] on span "Text on background" at bounding box center [483, 153] width 60 height 8
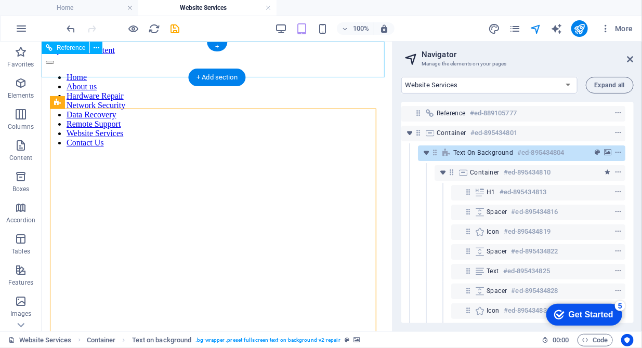
click at [351, 67] on div "Home About us Hardware Repair Network Security Data Recovery Remote Support Web…" at bounding box center [216, 101] width 343 height 93
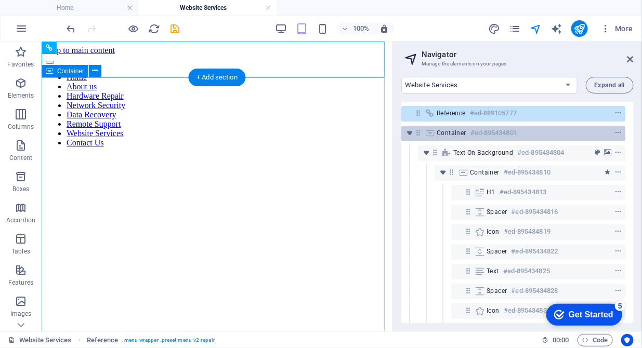
click at [431, 136] on icon at bounding box center [429, 133] width 11 height 8
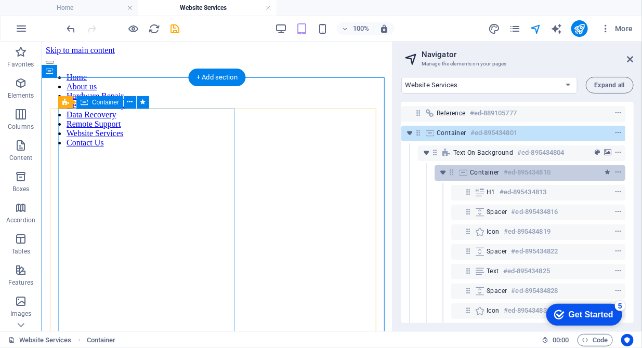
click at [469, 172] on div "Container #ed-895434810" at bounding box center [530, 173] width 191 height 16
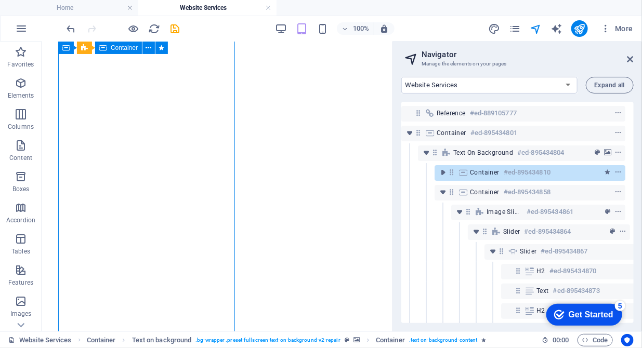
scroll to position [0, 4]
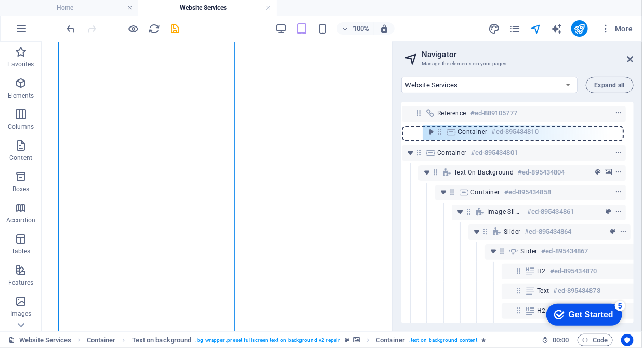
drag, startPoint x: 453, startPoint y: 175, endPoint x: 439, endPoint y: 128, distance: 49.3
click at [439, 128] on div "Reference #ed-889105777 Container #ed-895434801 Text on background #ed-89543480…" at bounding box center [517, 212] width 232 height 221
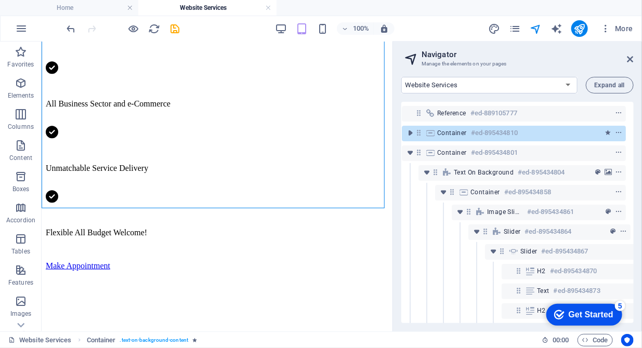
click at [439, 128] on div "Container #ed-895434810" at bounding box center [505, 133] width 137 height 12
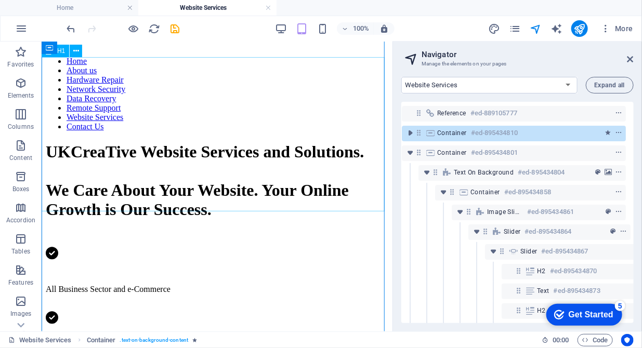
scroll to position [0, 0]
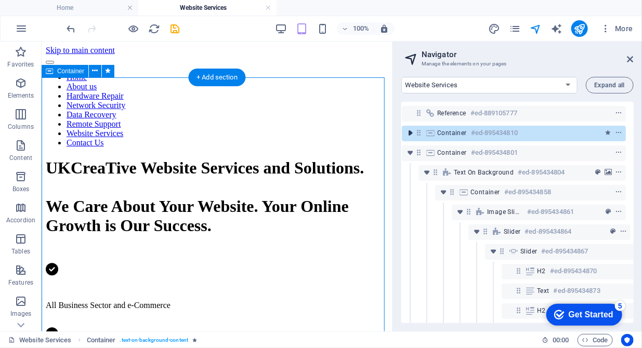
click at [413, 136] on icon "toggle-expand" at bounding box center [410, 133] width 10 height 10
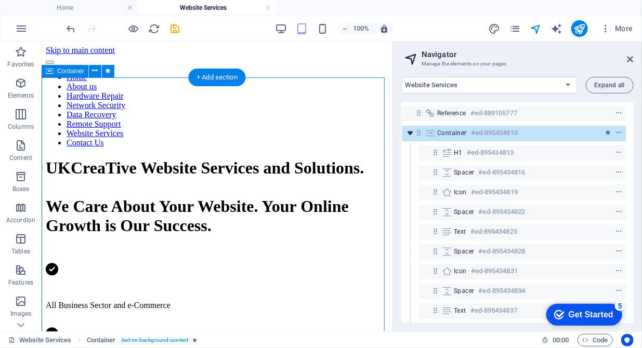
click at [413, 136] on icon "toggle-expand" at bounding box center [410, 133] width 10 height 10
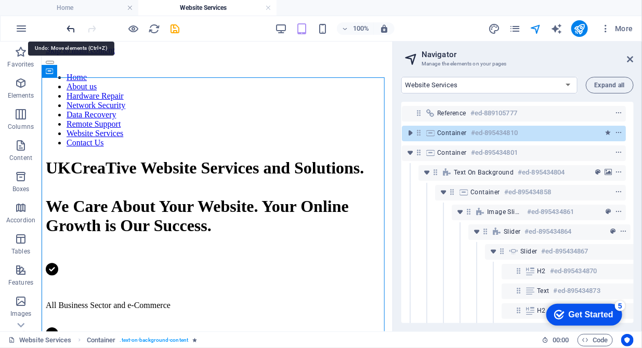
click at [68, 24] on icon "undo" at bounding box center [71, 29] width 12 height 12
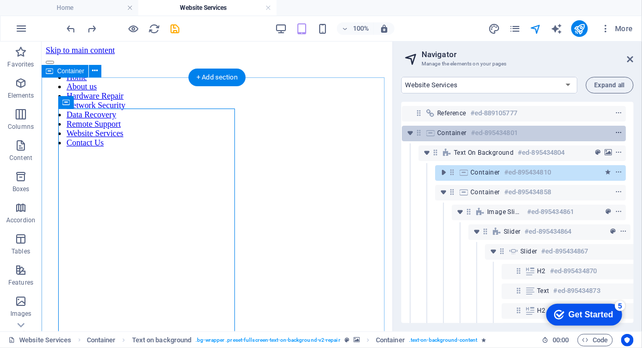
click at [615, 133] on icon "context-menu" at bounding box center [618, 132] width 7 height 7
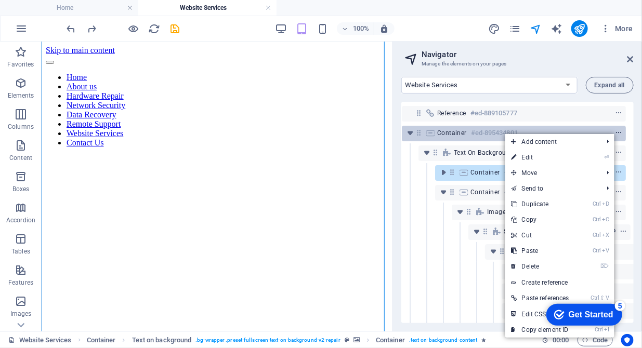
scroll to position [478, 0]
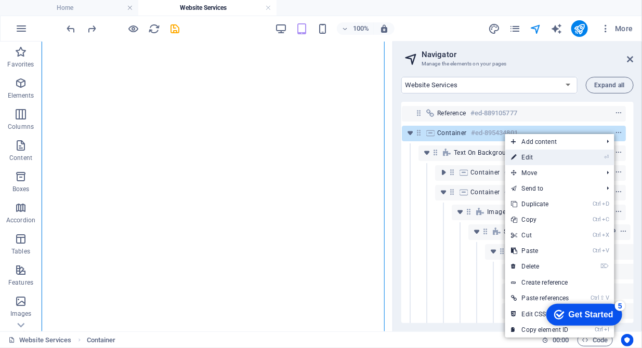
click at [580, 156] on li "⏎ Edit" at bounding box center [559, 158] width 109 height 16
click at [574, 164] on link "⏎ Edit" at bounding box center [540, 158] width 70 height 16
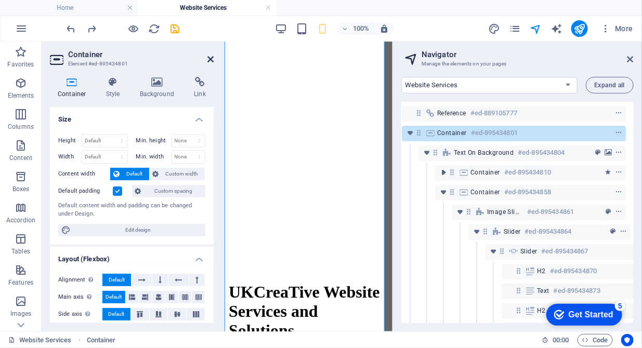
click at [207, 58] on icon at bounding box center [210, 59] width 6 height 8
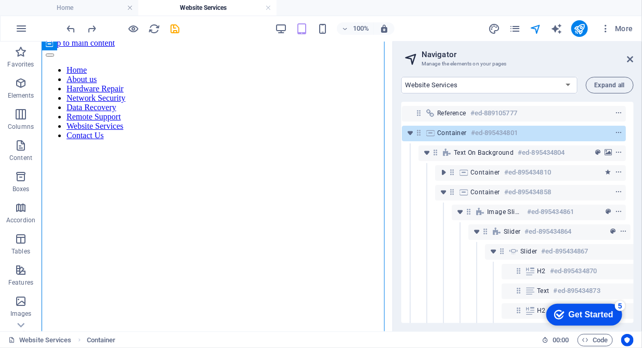
scroll to position [0, 0]
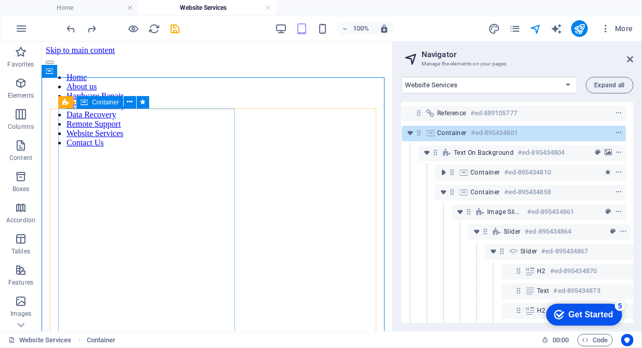
click at [116, 103] on span "Container" at bounding box center [105, 102] width 27 height 6
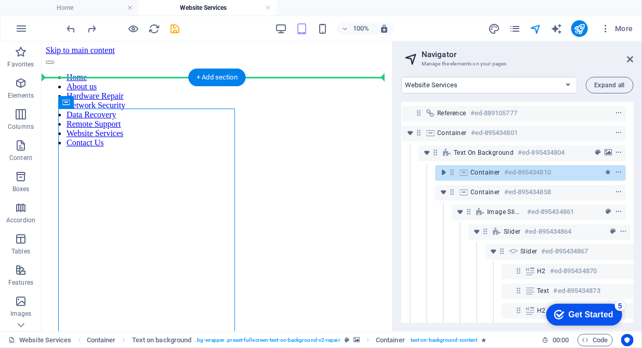
drag, startPoint x: 158, startPoint y: 145, endPoint x: 116, endPoint y: 90, distance: 68.3
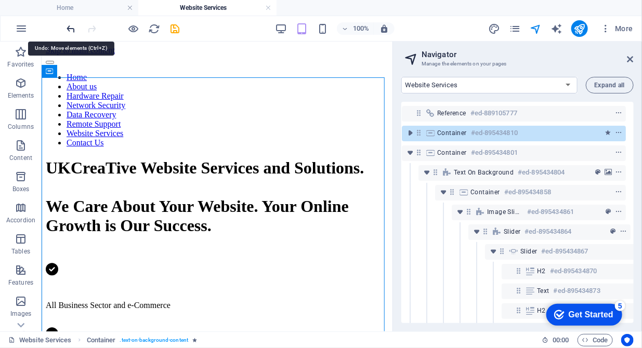
click at [70, 28] on icon "undo" at bounding box center [71, 29] width 12 height 12
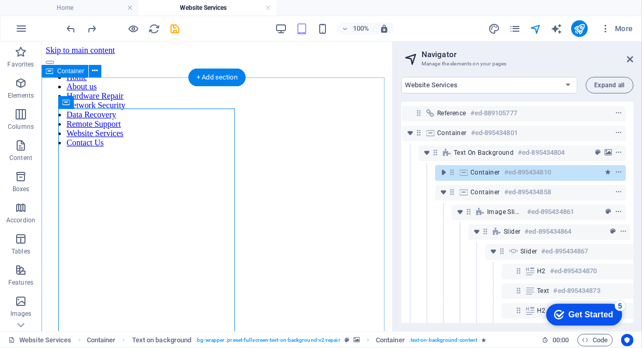
click at [51, 155] on figure at bounding box center [216, 155] width 343 height 0
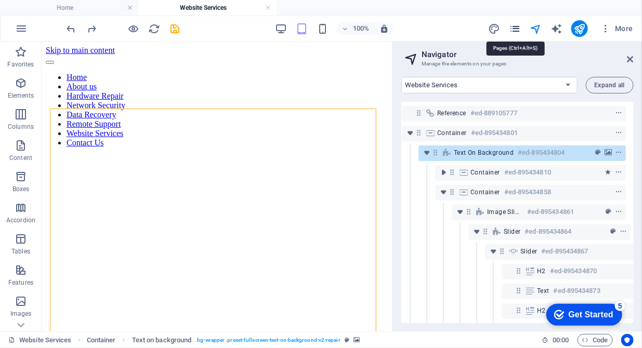
click at [512, 28] on icon "pages" at bounding box center [515, 29] width 12 height 12
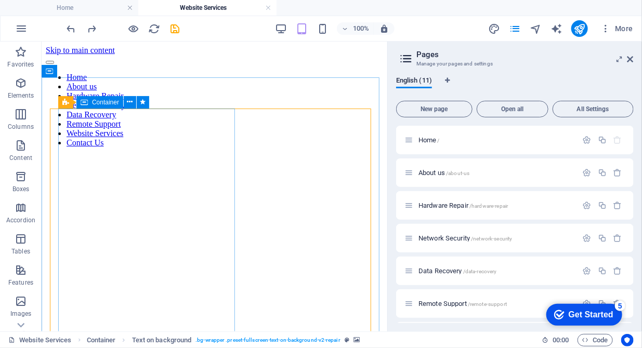
click at [99, 101] on span "Container" at bounding box center [105, 102] width 27 height 6
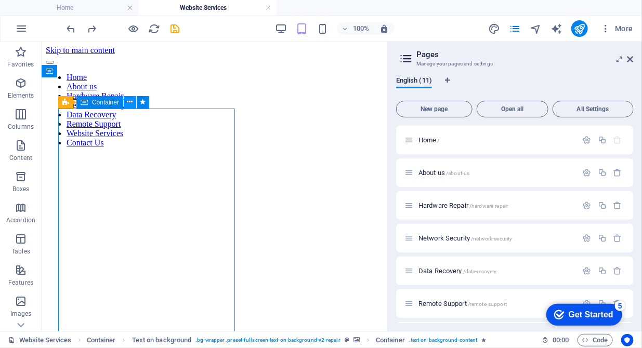
click at [127, 108] on button at bounding box center [130, 102] width 12 height 12
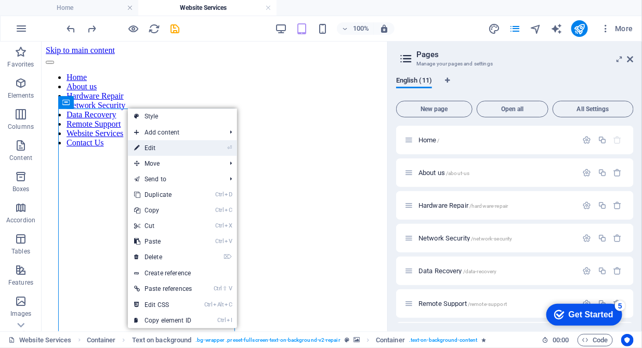
click at [148, 141] on link "⏎ Edit" at bounding box center [163, 148] width 70 height 16
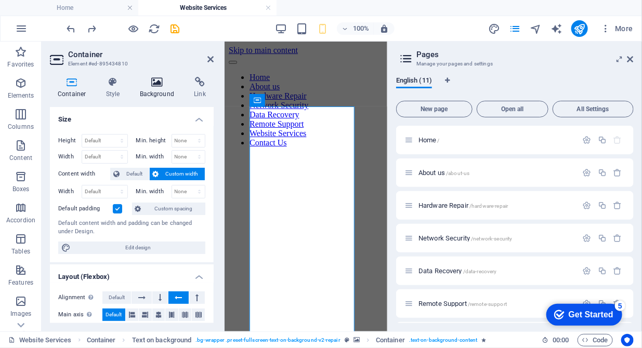
click at [152, 82] on icon at bounding box center [157, 82] width 50 height 10
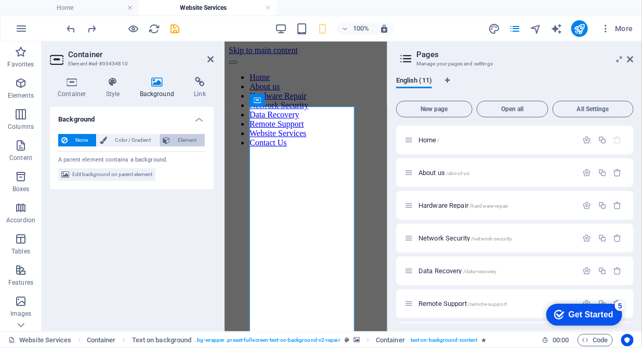
click at [179, 142] on span "Element" at bounding box center [187, 140] width 29 height 12
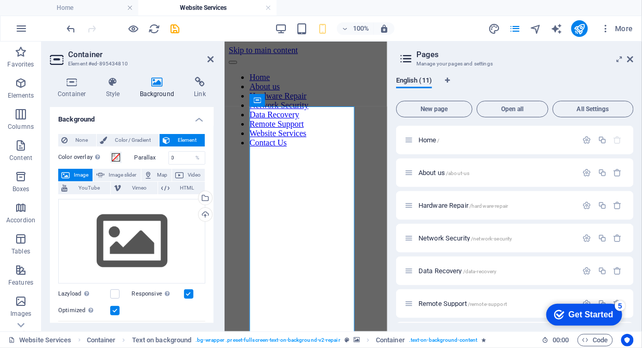
click at [155, 86] on icon at bounding box center [157, 82] width 50 height 10
click at [73, 91] on h4 "Container" at bounding box center [74, 88] width 48 height 22
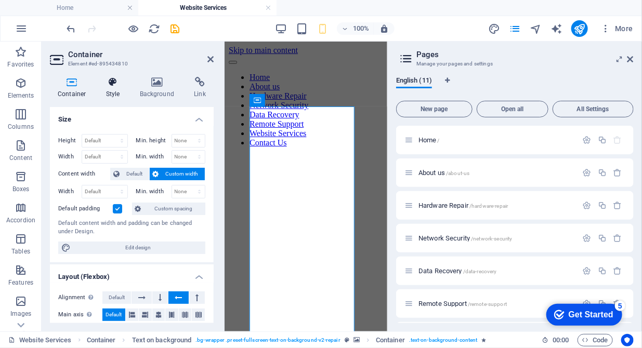
click at [115, 87] on icon at bounding box center [113, 82] width 30 height 10
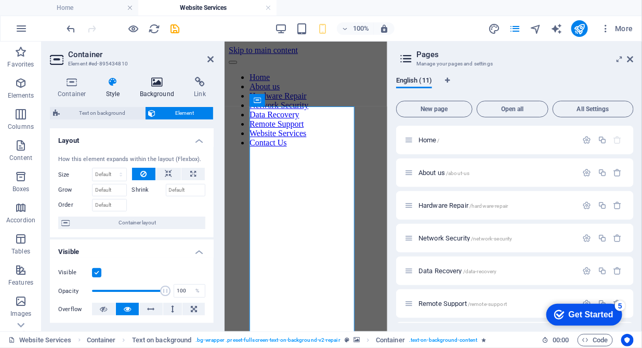
click at [164, 84] on icon at bounding box center [157, 82] width 50 height 10
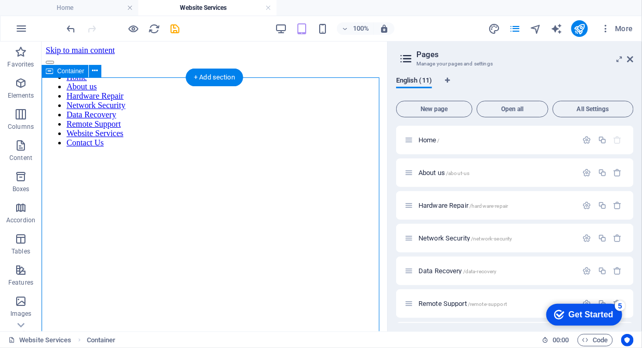
click at [265, 155] on figure at bounding box center [213, 155] width 337 height 0
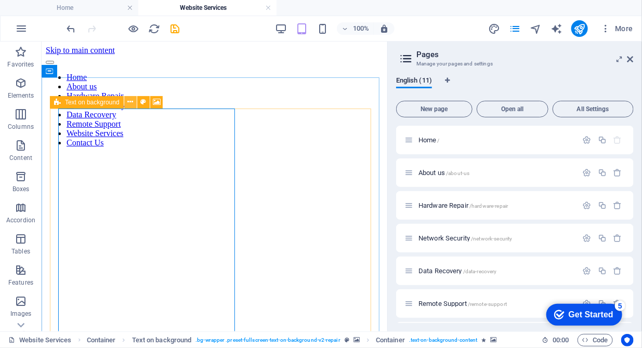
click at [130, 102] on icon at bounding box center [130, 102] width 6 height 11
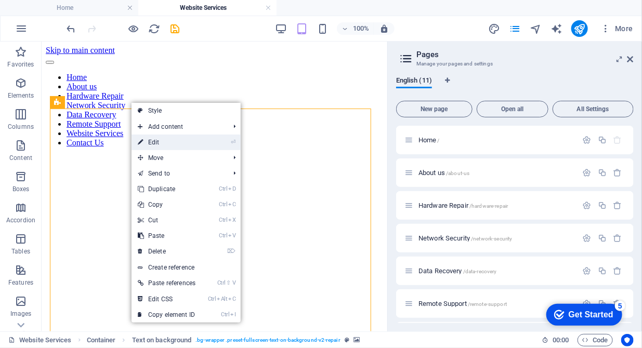
click at [178, 140] on link "⏎ Edit" at bounding box center [167, 143] width 70 height 16
select select "vh"
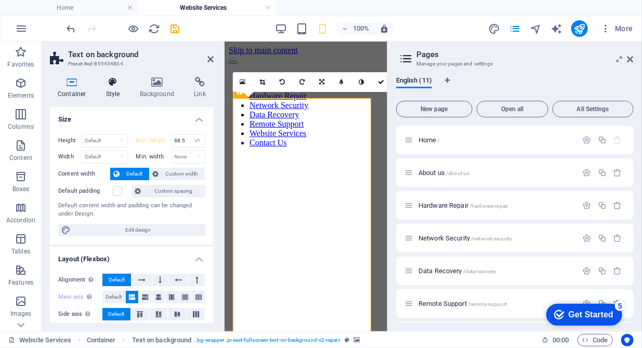
click at [117, 91] on h4 "Style" at bounding box center [115, 88] width 34 height 22
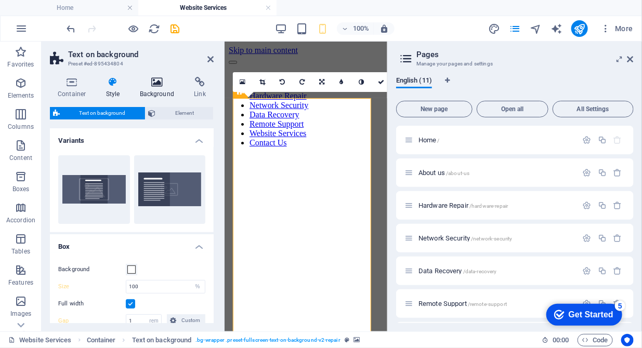
click at [156, 91] on h4 "Background" at bounding box center [159, 88] width 55 height 22
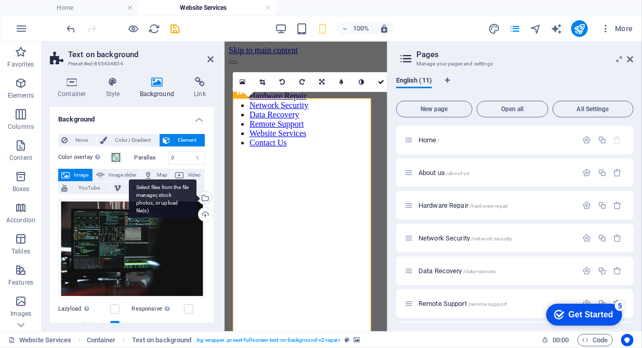
click at [205, 198] on div "Select files from the file manager, stock photos, or upload file(s)" at bounding box center [204, 199] width 16 height 16
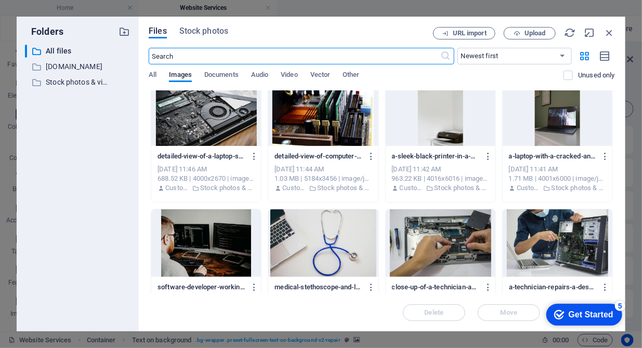
scroll to position [1439, 0]
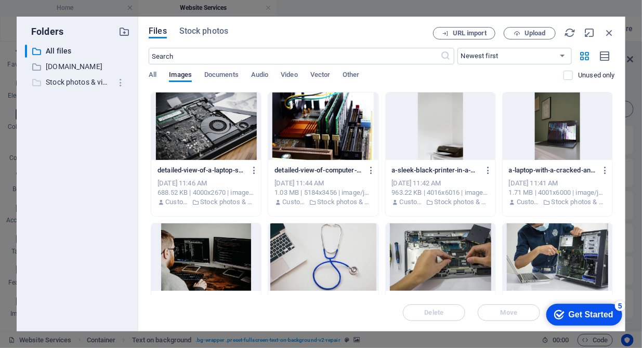
click at [95, 80] on p "Stock photos & videos" at bounding box center [78, 82] width 65 height 12
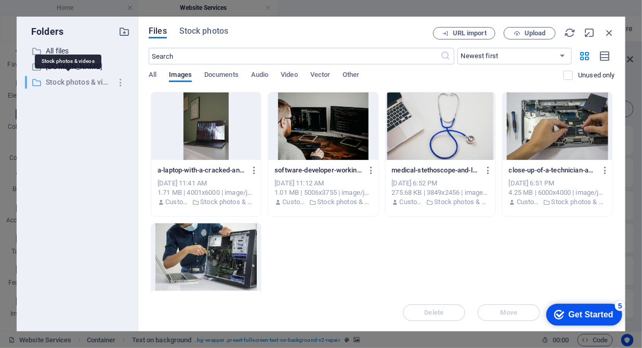
scroll to position [1308, 0]
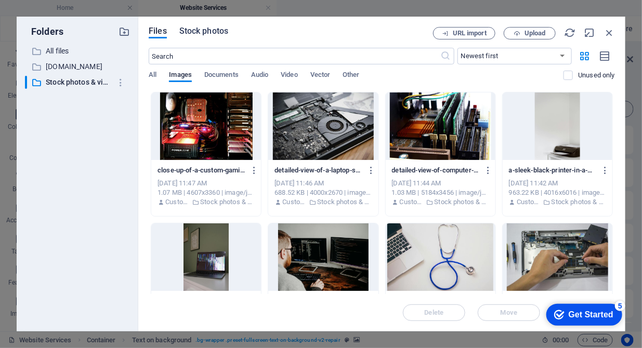
click at [203, 32] on span "Stock photos" at bounding box center [203, 31] width 49 height 12
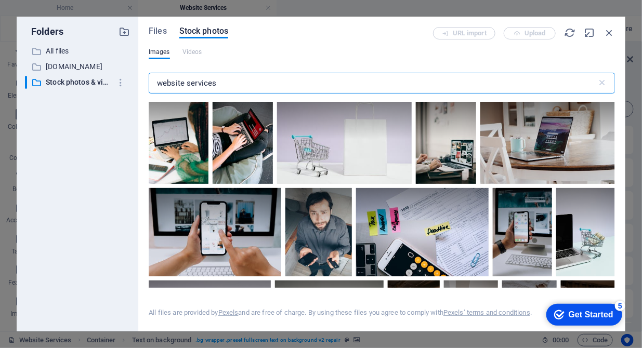
scroll to position [2180, 0]
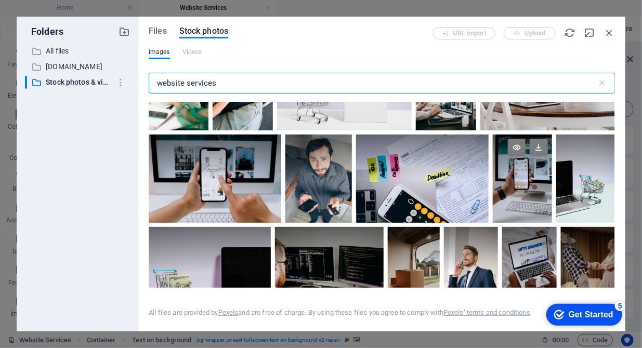
type input "website services"
click at [528, 200] on div at bounding box center [522, 179] width 59 height 88
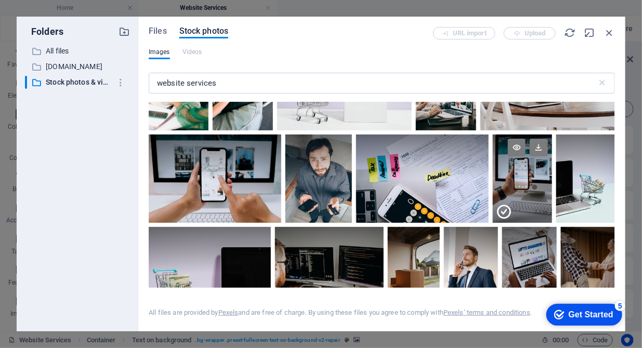
click at [528, 200] on div at bounding box center [522, 201] width 59 height 44
click at [528, 200] on div at bounding box center [522, 179] width 59 height 88
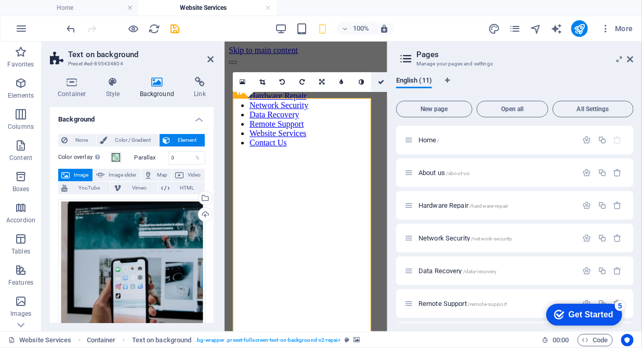
click at [379, 80] on icon at bounding box center [381, 82] width 6 height 6
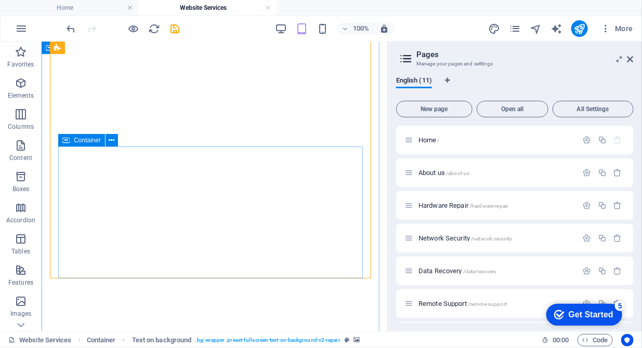
scroll to position [478, 0]
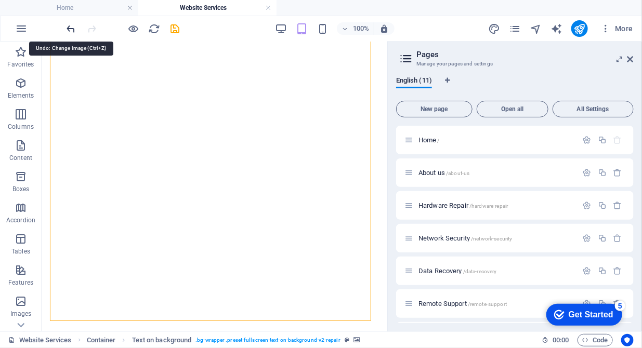
click at [67, 28] on icon "undo" at bounding box center [71, 29] width 12 height 12
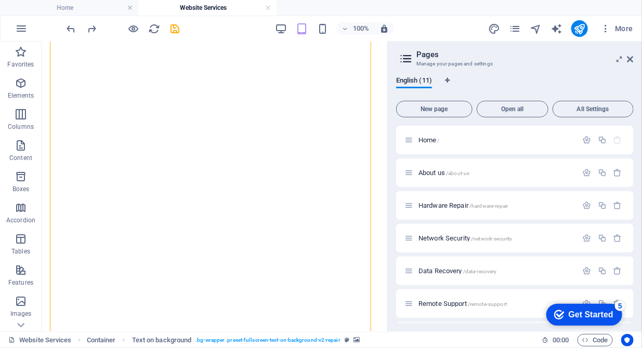
scroll to position [0, 0]
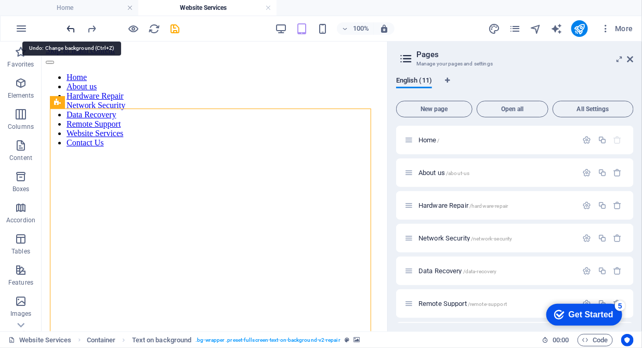
click at [67, 24] on icon "undo" at bounding box center [71, 29] width 12 height 12
click at [72, 28] on icon "undo" at bounding box center [71, 29] width 12 height 12
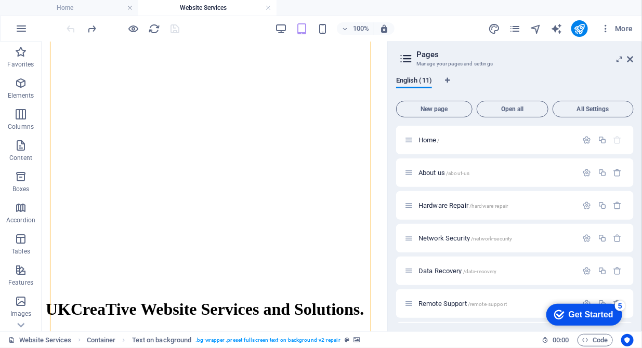
scroll to position [562, 0]
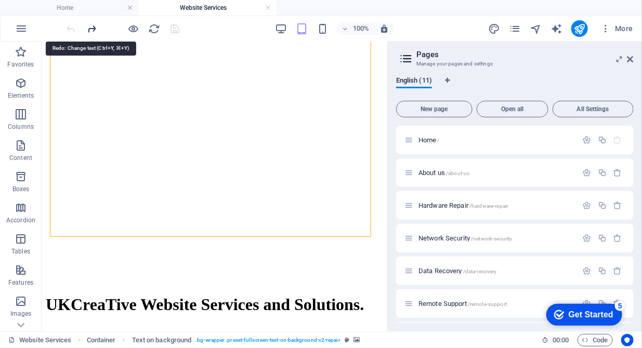
click at [94, 25] on icon "redo" at bounding box center [92, 29] width 12 height 12
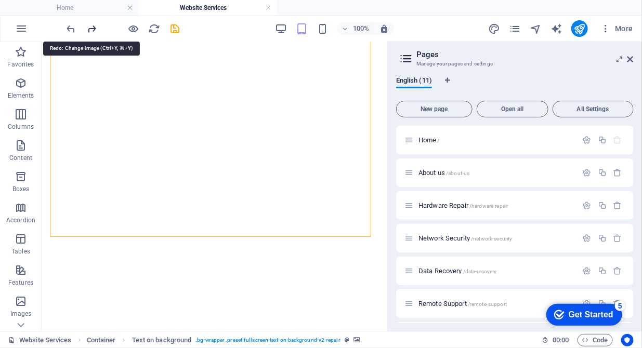
click at [94, 25] on icon "redo" at bounding box center [92, 29] width 12 height 12
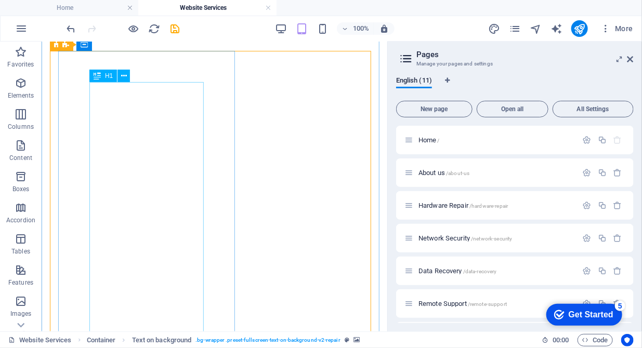
scroll to position [159, 0]
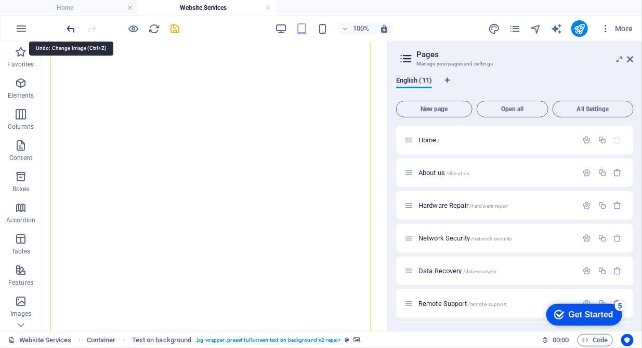
click at [72, 27] on icon "undo" at bounding box center [71, 29] width 12 height 12
click at [70, 27] on icon "undo" at bounding box center [71, 29] width 12 height 12
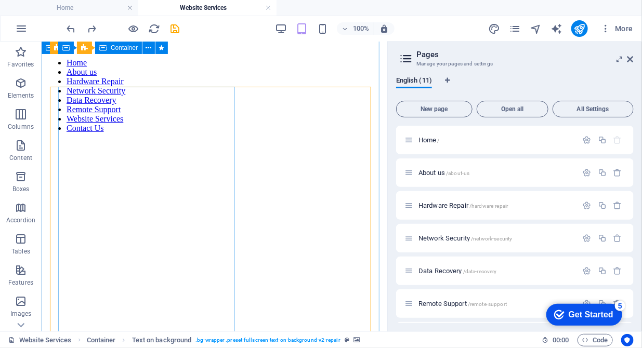
scroll to position [0, 0]
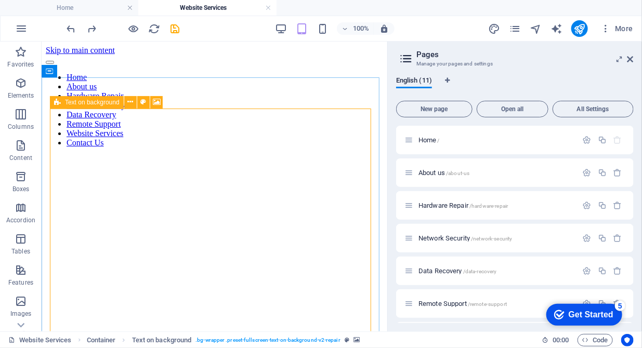
click at [62, 101] on div "Text on background" at bounding box center [87, 102] width 74 height 12
click at [159, 105] on icon at bounding box center [157, 102] width 8 height 11
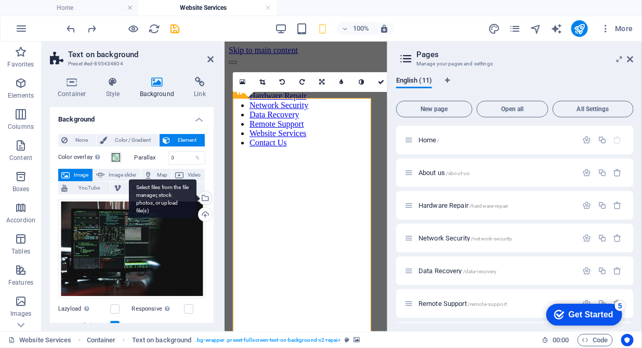
click at [205, 197] on div "Select files from the file manager, stock photos, or upload file(s)" at bounding box center [204, 199] width 16 height 16
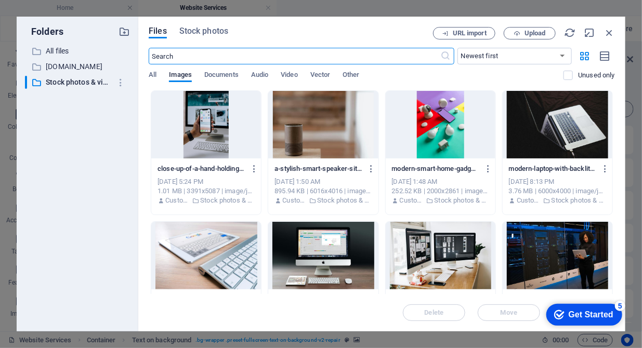
click at [432, 258] on div at bounding box center [441, 256] width 110 height 68
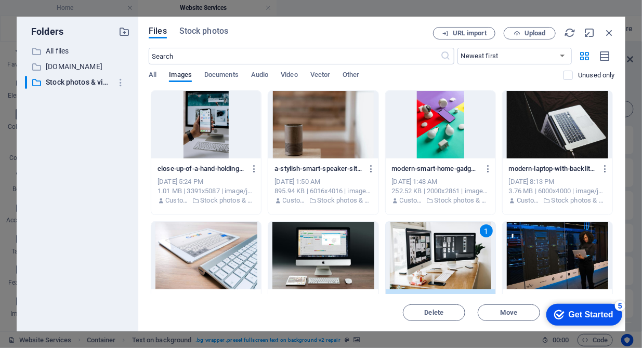
click at [432, 258] on div "1" at bounding box center [441, 256] width 110 height 68
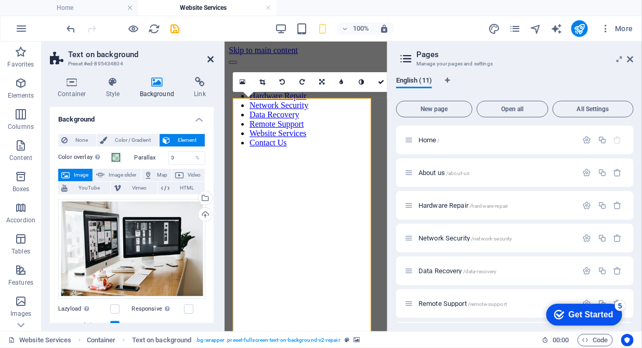
click at [211, 56] on icon at bounding box center [210, 59] width 6 height 8
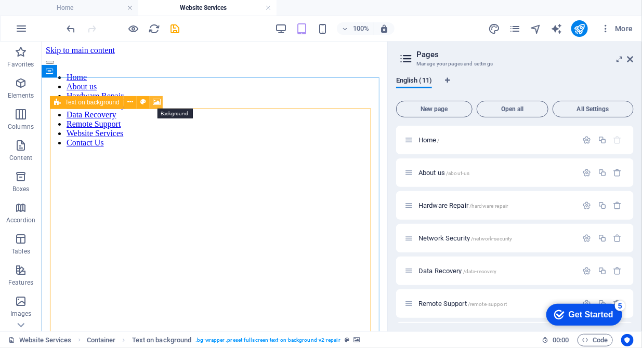
click at [155, 102] on icon at bounding box center [157, 102] width 8 height 11
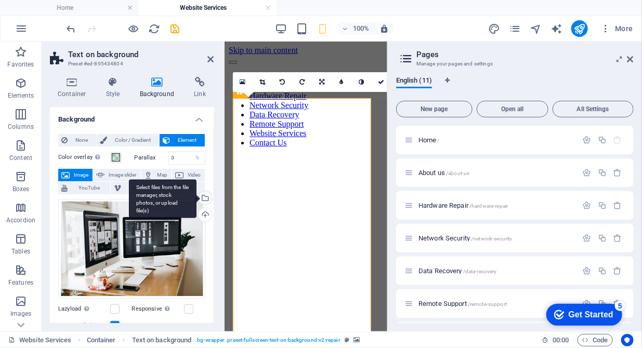
click at [203, 194] on div "Select files from the file manager, stock photos, or upload file(s)" at bounding box center [204, 199] width 16 height 16
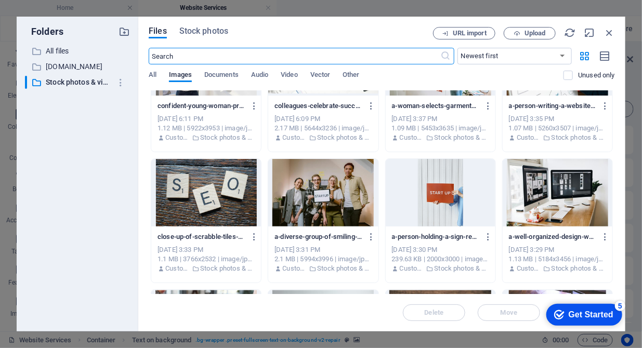
scroll to position [850, 0]
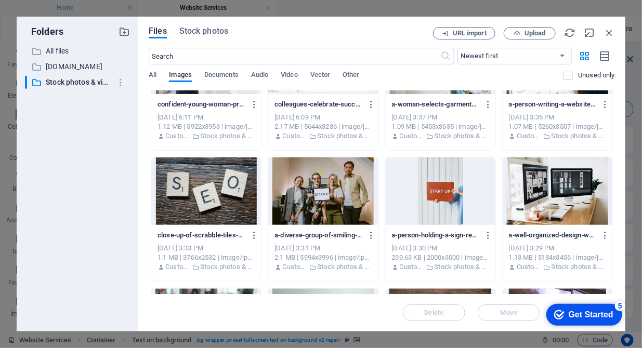
click at [316, 190] on div at bounding box center [323, 192] width 110 height 68
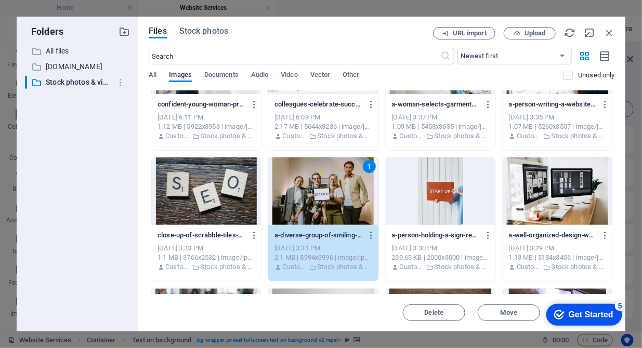
click at [316, 190] on div "1" at bounding box center [323, 192] width 110 height 68
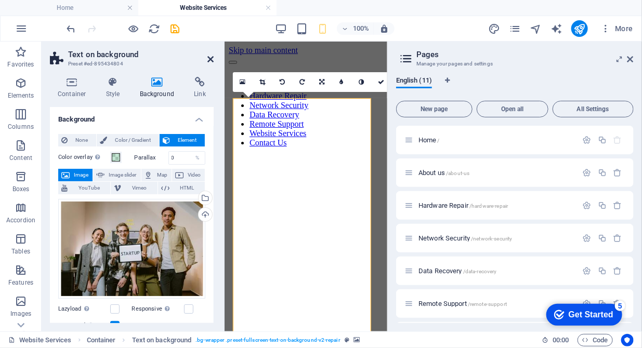
click at [212, 59] on icon at bounding box center [210, 59] width 6 height 8
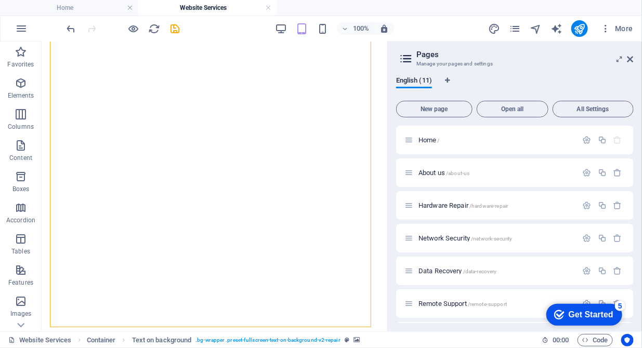
scroll to position [478, 0]
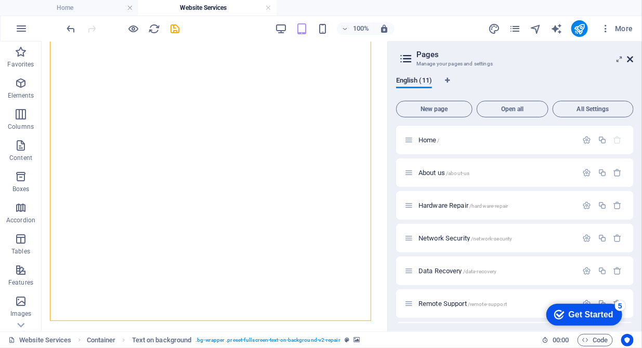
click at [629, 56] on icon at bounding box center [630, 59] width 6 height 8
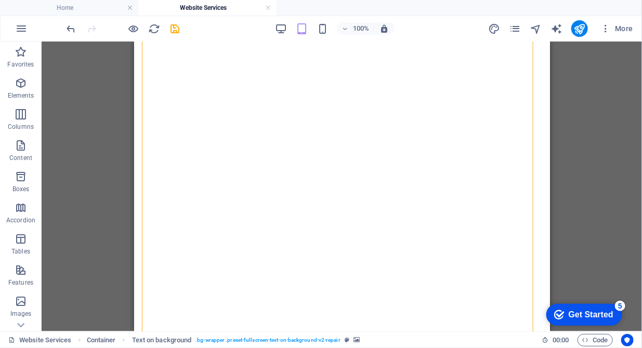
scroll to position [266, 0]
click at [65, 23] on icon "undo" at bounding box center [71, 29] width 12 height 12
click at [66, 30] on icon "undo" at bounding box center [71, 29] width 12 height 12
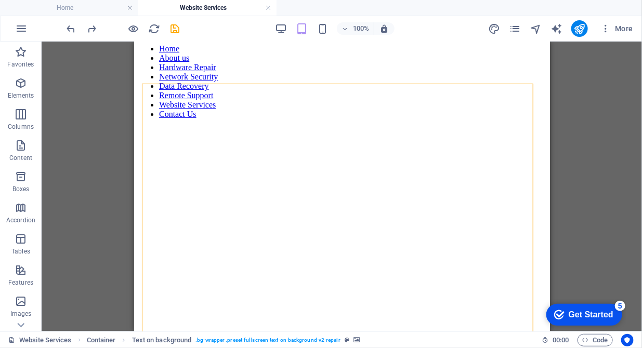
scroll to position [0, 0]
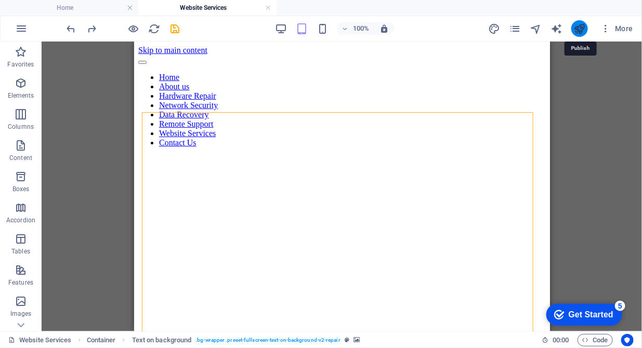
click at [582, 30] on icon "publish" at bounding box center [579, 29] width 12 height 12
